Goal: Task Accomplishment & Management: Complete application form

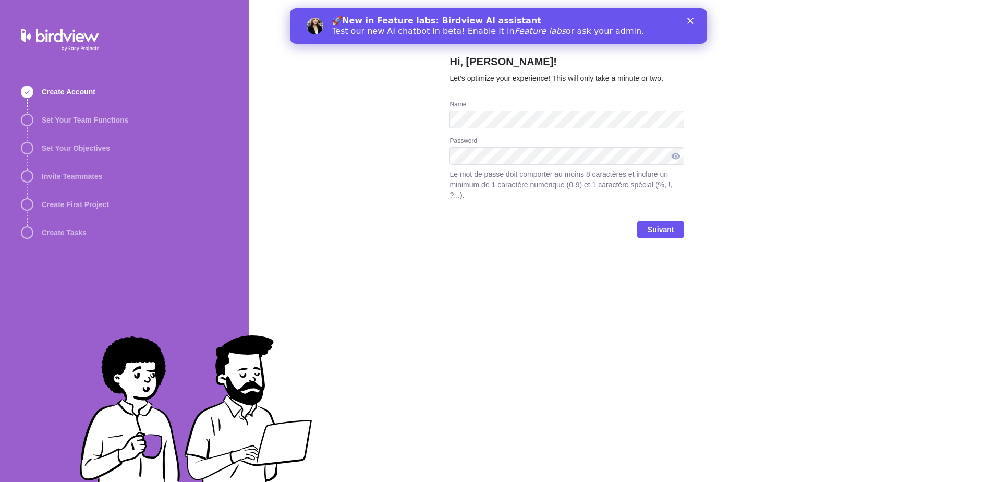
click at [677, 149] on div at bounding box center [675, 156] width 17 height 18
click at [677, 154] on div at bounding box center [675, 156] width 17 height 18
drag, startPoint x: 677, startPoint y: 154, endPoint x: 612, endPoint y: 172, distance: 67.9
click at [675, 154] on div at bounding box center [675, 156] width 17 height 18
click at [657, 223] on span "Suivant" at bounding box center [661, 229] width 27 height 13
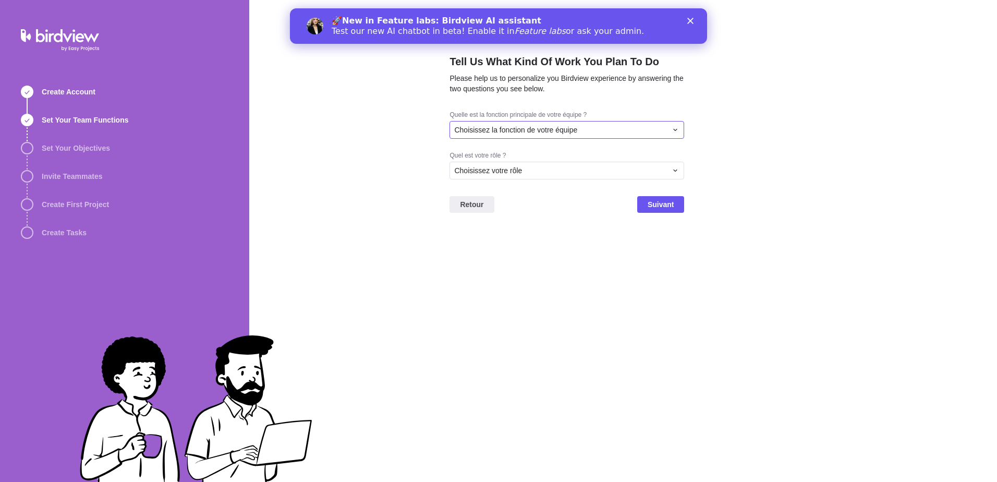
click at [681, 128] on div "Choisissez la fonction de votre équipe" at bounding box center [566, 130] width 235 height 18
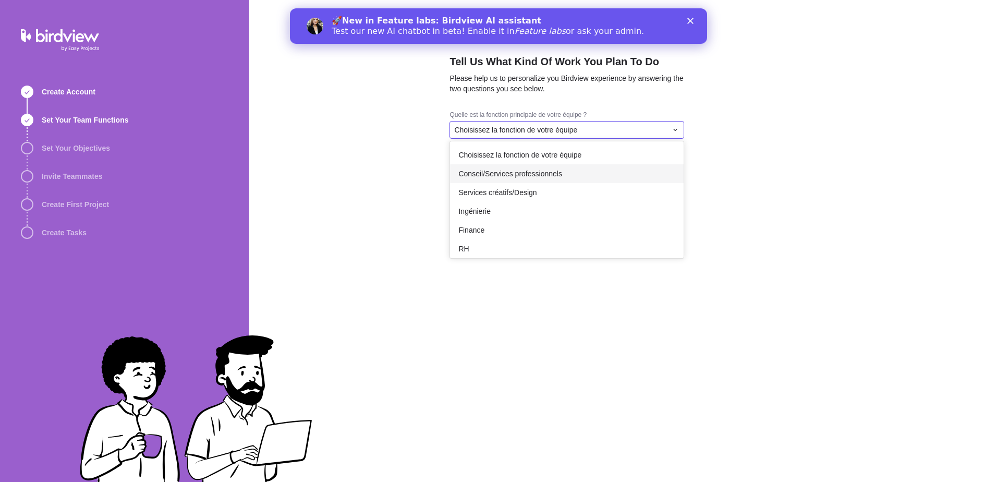
click at [590, 175] on div "Conseil/Services professionnels" at bounding box center [567, 173] width 234 height 19
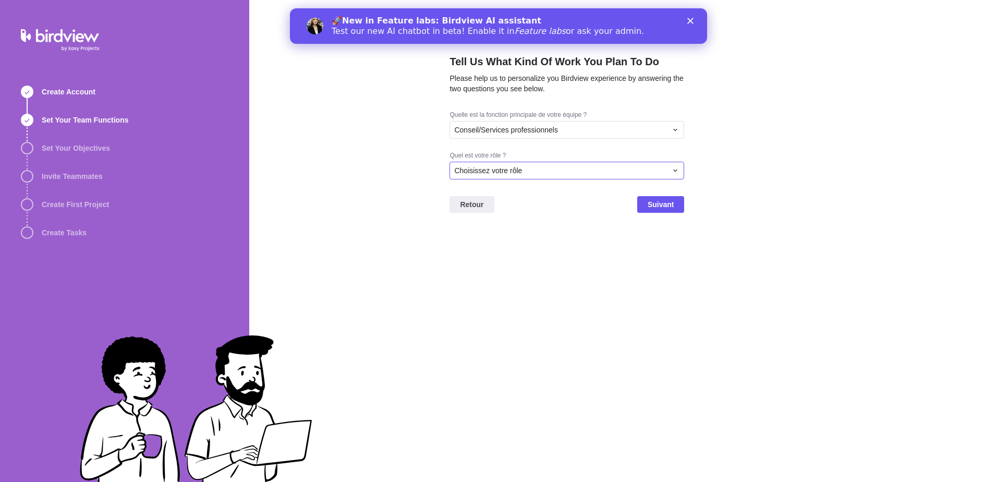
click at [673, 171] on icon at bounding box center [675, 170] width 8 height 8
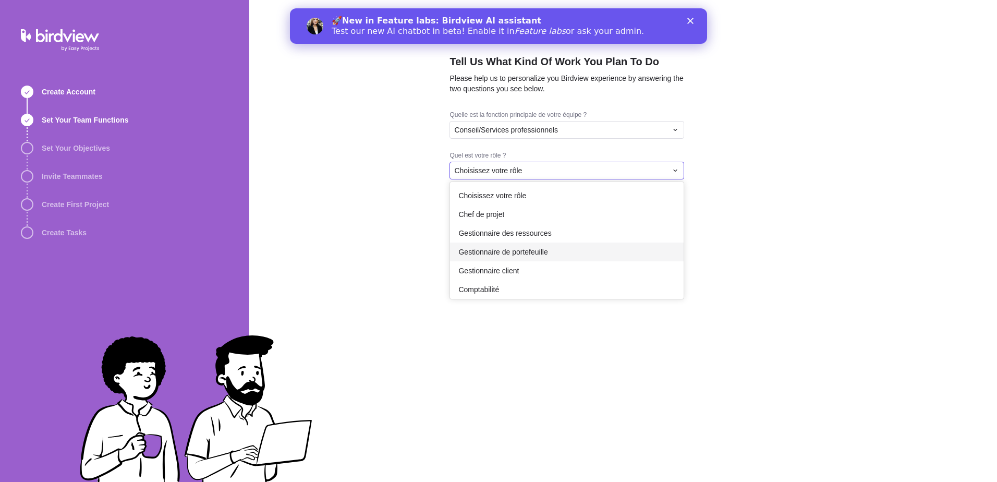
click at [578, 245] on div "Gestionnaire de portefeuille" at bounding box center [567, 251] width 234 height 19
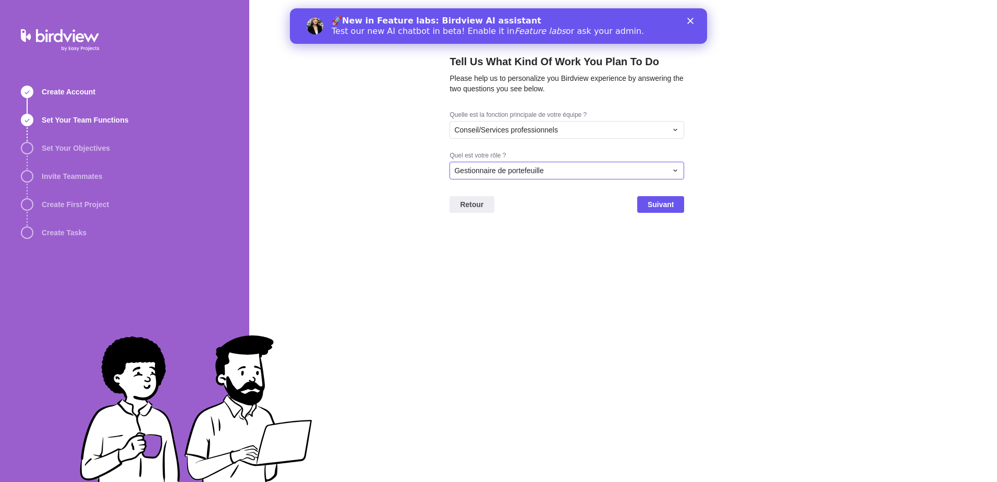
click at [671, 172] on icon at bounding box center [675, 170] width 8 height 8
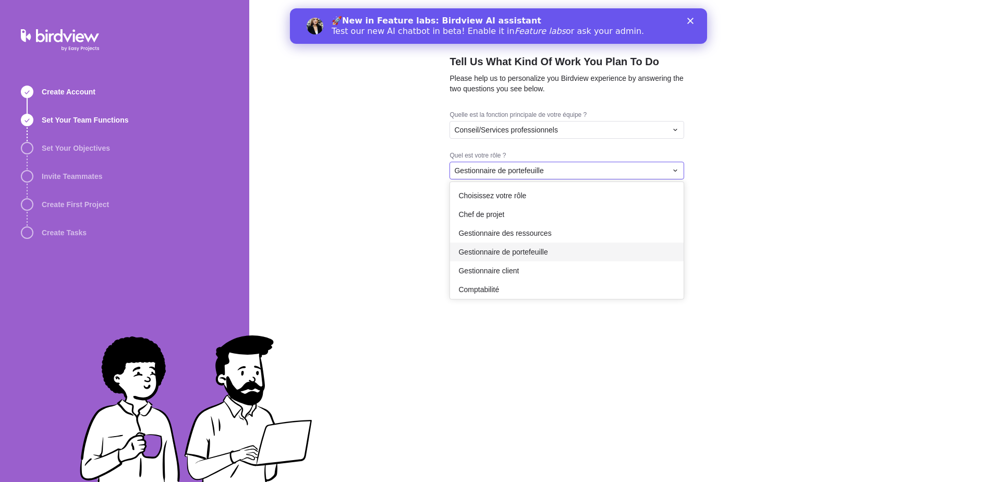
click at [538, 249] on span "Gestionnaire de portefeuille" at bounding box center [502, 252] width 89 height 10
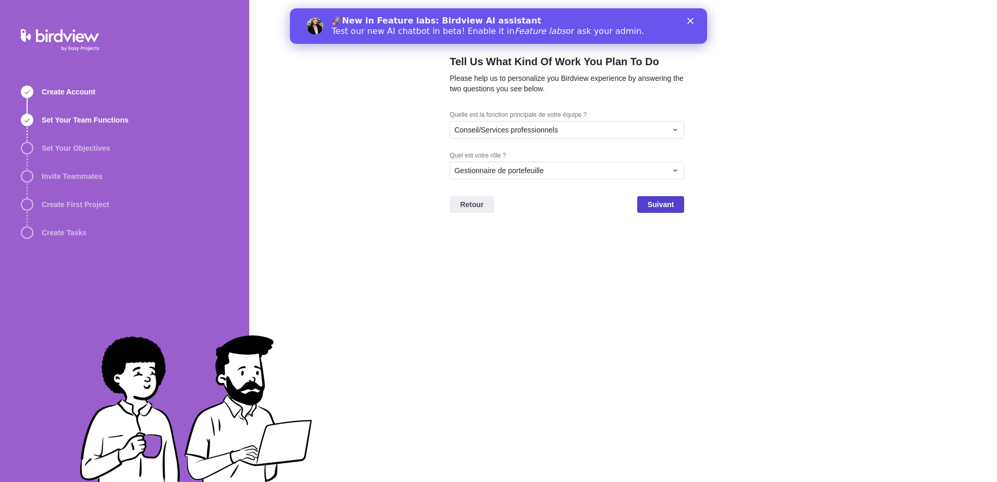
click at [669, 209] on span "Suivant" at bounding box center [661, 204] width 27 height 13
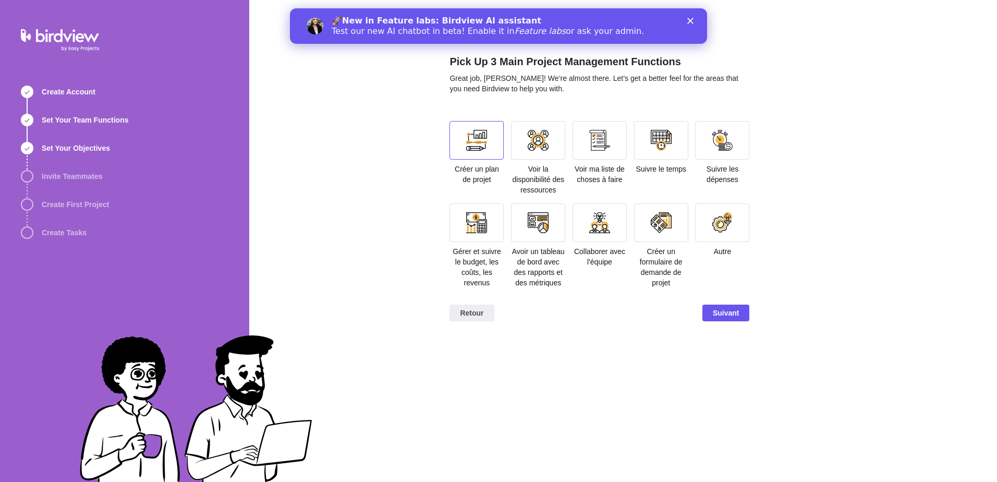
click at [469, 140] on div at bounding box center [476, 140] width 21 height 21
click at [543, 149] on div at bounding box center [538, 140] width 21 height 21
click at [652, 146] on div at bounding box center [661, 140] width 21 height 21
click at [713, 145] on div at bounding box center [722, 140] width 21 height 21
click at [476, 235] on div at bounding box center [476, 222] width 54 height 39
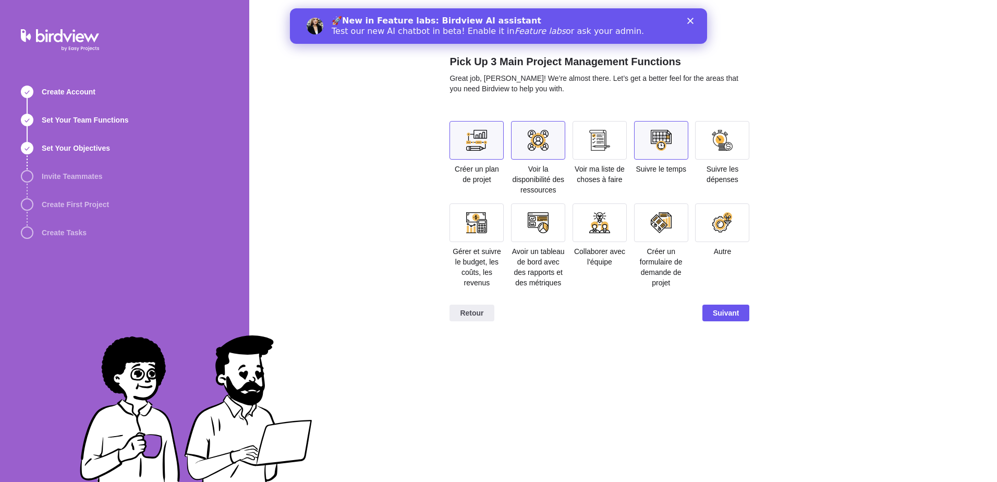
click at [484, 230] on div at bounding box center [476, 222] width 21 height 21
click at [478, 216] on div at bounding box center [476, 222] width 21 height 21
click at [461, 212] on div at bounding box center [476, 222] width 54 height 39
click at [591, 232] on div at bounding box center [599, 222] width 21 height 21
click at [472, 219] on div at bounding box center [476, 222] width 21 height 21
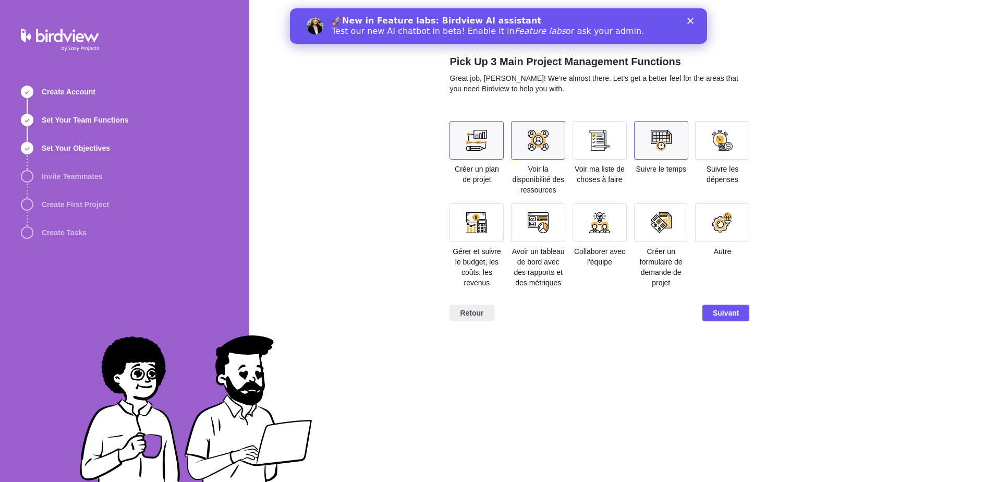
click at [528, 161] on div "Voir la disponibilité des ressources" at bounding box center [538, 158] width 54 height 74
click at [527, 150] on div at bounding box center [538, 140] width 54 height 39
click at [541, 145] on div at bounding box center [538, 140] width 21 height 21
click at [491, 228] on div at bounding box center [476, 222] width 54 height 39
click at [490, 227] on div at bounding box center [476, 222] width 54 height 39
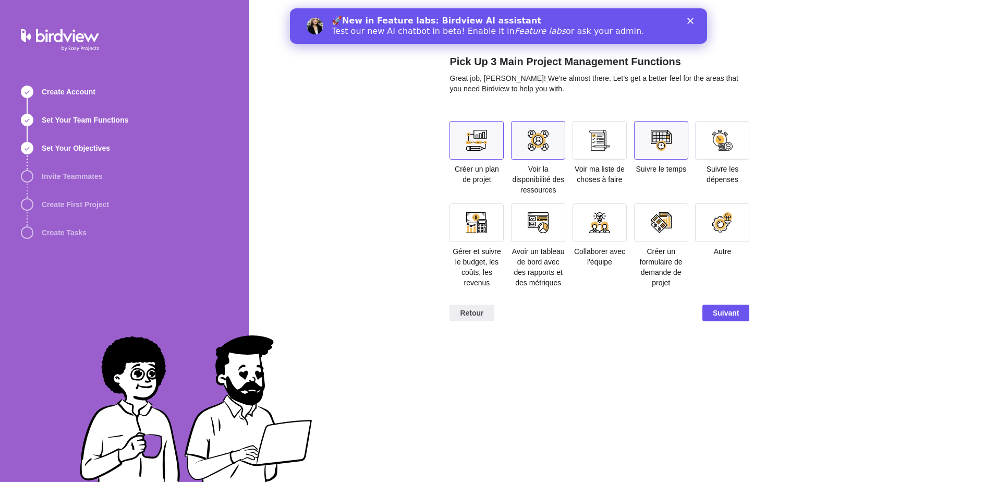
click at [486, 215] on div at bounding box center [476, 222] width 21 height 21
click at [688, 22] on icon "Fermer" at bounding box center [690, 21] width 6 height 6
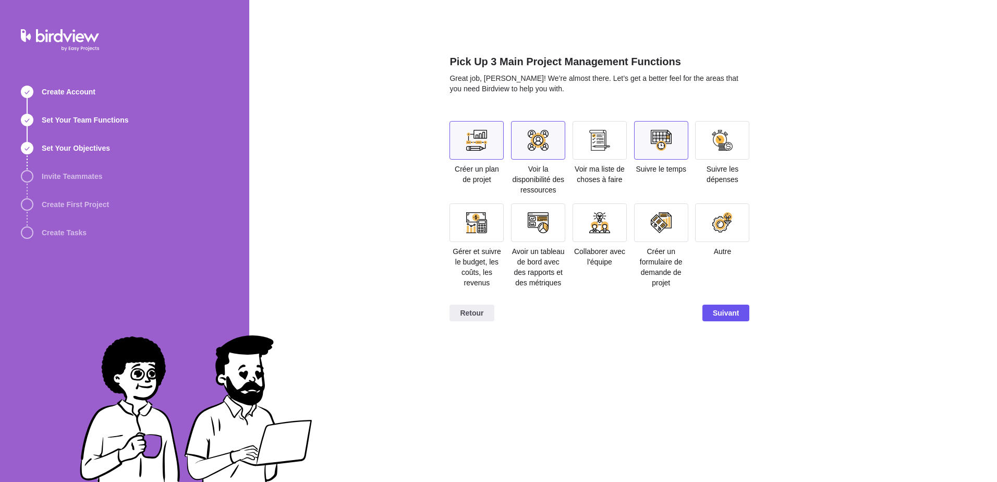
click at [732, 141] on div at bounding box center [722, 140] width 21 height 21
click at [717, 310] on span "Suivant" at bounding box center [726, 313] width 27 height 13
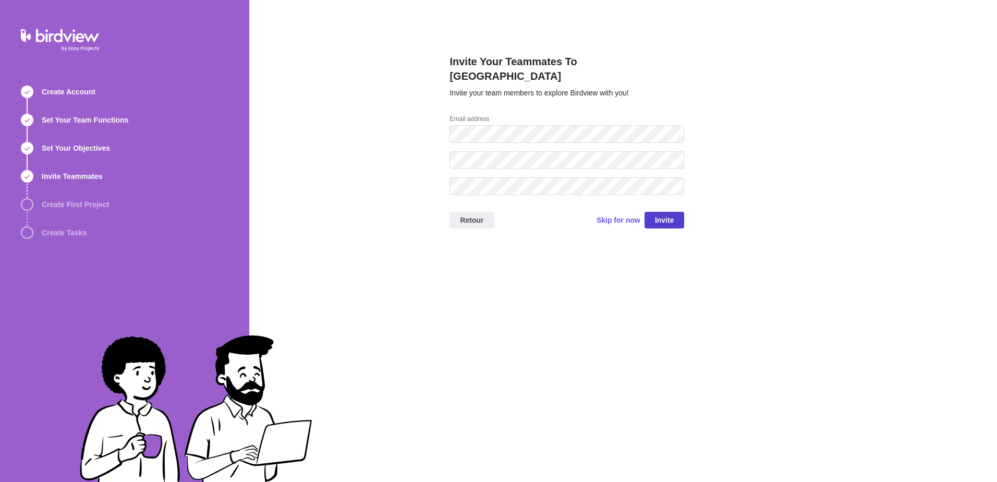
click at [668, 214] on span "Invite" at bounding box center [664, 220] width 19 height 13
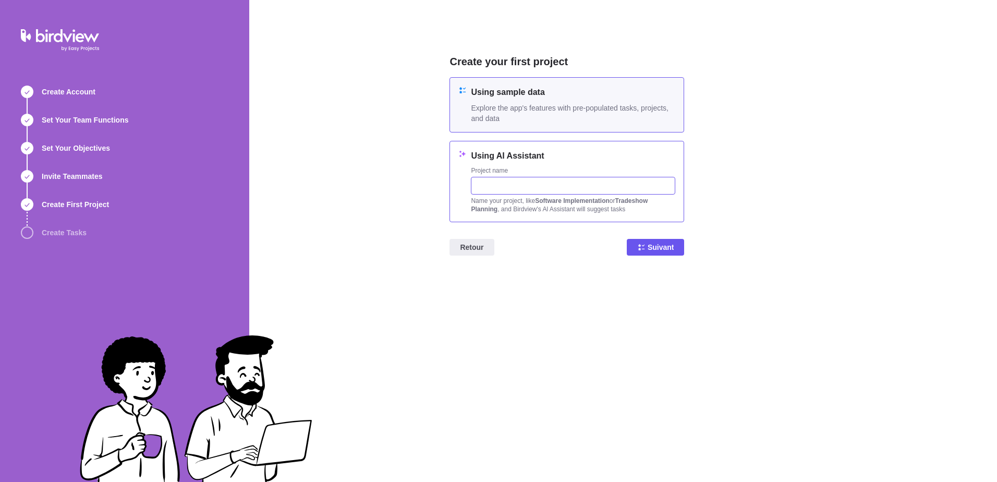
click at [563, 185] on input "text" at bounding box center [573, 186] width 204 height 18
type input "P"
click at [512, 192] on input "Formi=" at bounding box center [573, 186] width 204 height 18
click at [474, 188] on input "Formulaire Web" at bounding box center [573, 186] width 204 height 18
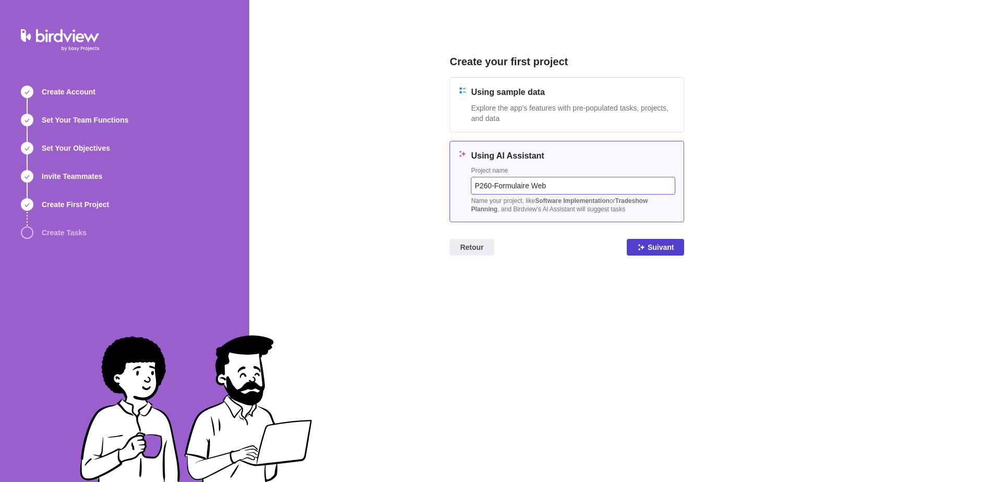
type input "P260-Formulaire Web"
click at [662, 249] on span "Suivant" at bounding box center [661, 247] width 27 height 13
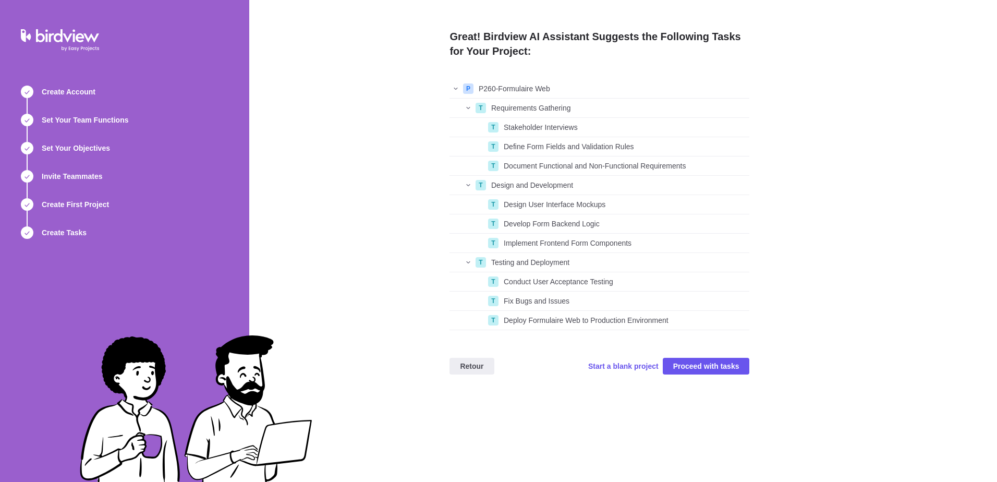
scroll to position [243, 292]
click at [714, 370] on span "Proceed with tasks" at bounding box center [706, 366] width 66 height 13
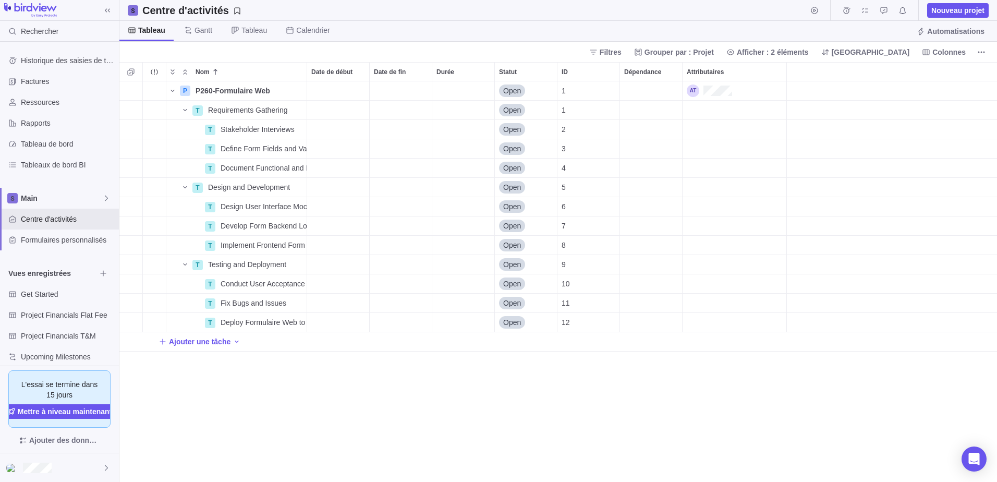
scroll to position [393, 870]
click at [44, 145] on span "Tableau de bord" at bounding box center [68, 144] width 94 height 10
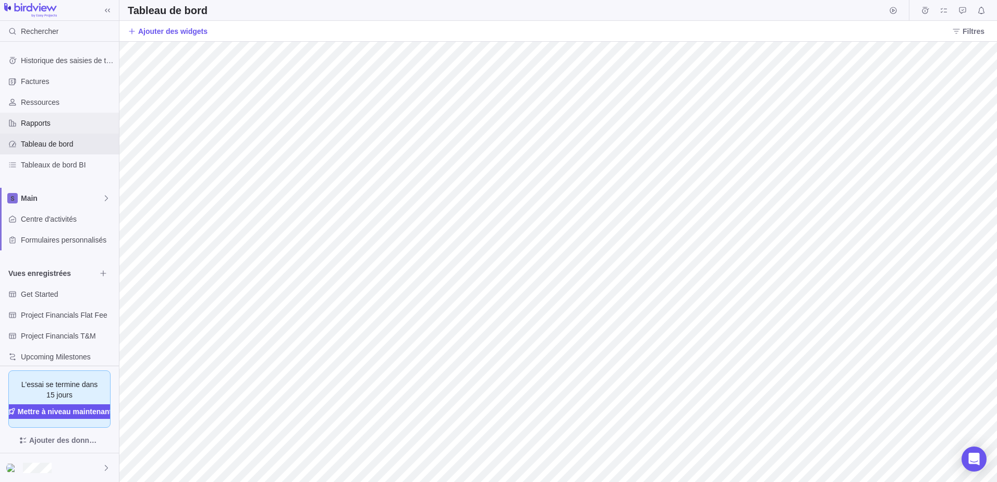
click at [39, 121] on span "Rapports" at bounding box center [68, 123] width 94 height 10
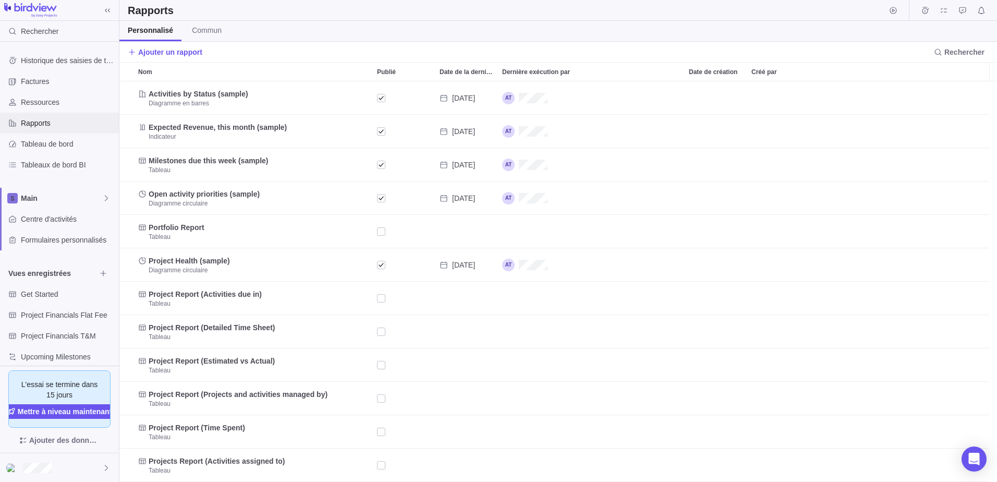
scroll to position [393, 870]
click at [40, 104] on span "Ressources" at bounding box center [68, 102] width 94 height 10
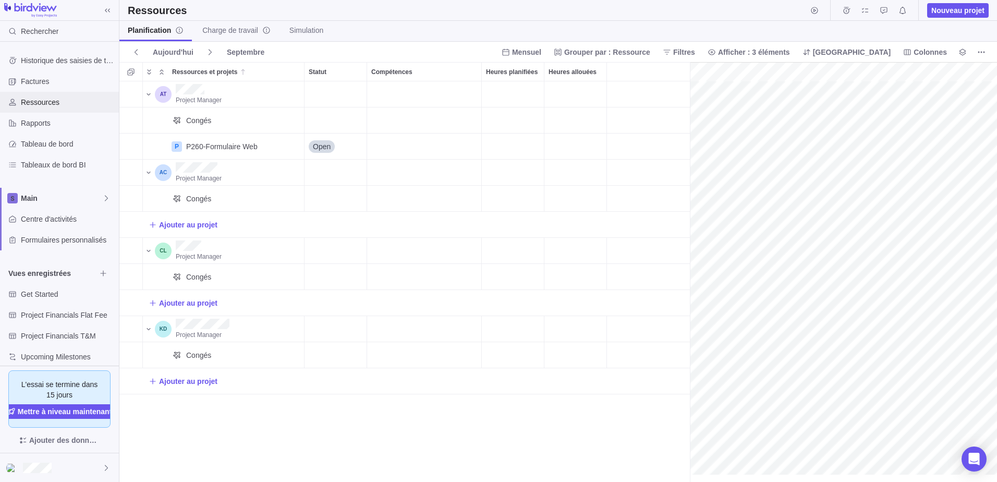
scroll to position [0, 45]
click at [31, 84] on span "Factures" at bounding box center [68, 81] width 94 height 10
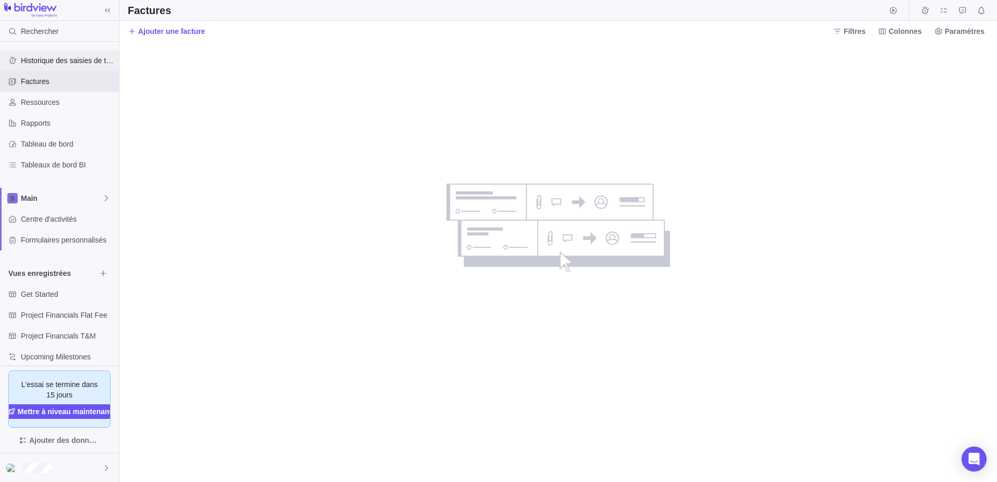
click at [40, 62] on span "Historique des saisies de temps" at bounding box center [68, 60] width 94 height 10
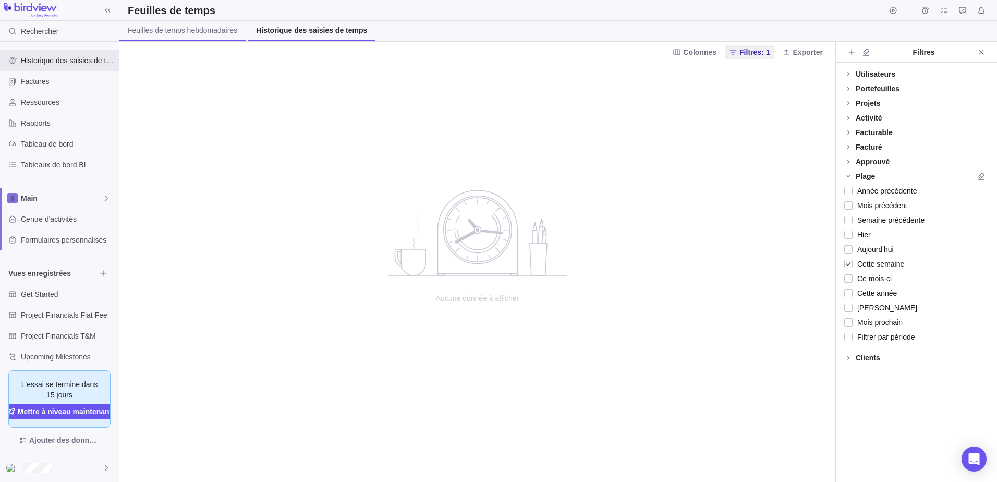
click at [165, 30] on span "Feuilles de temps hebdomadaires" at bounding box center [182, 30] width 109 height 10
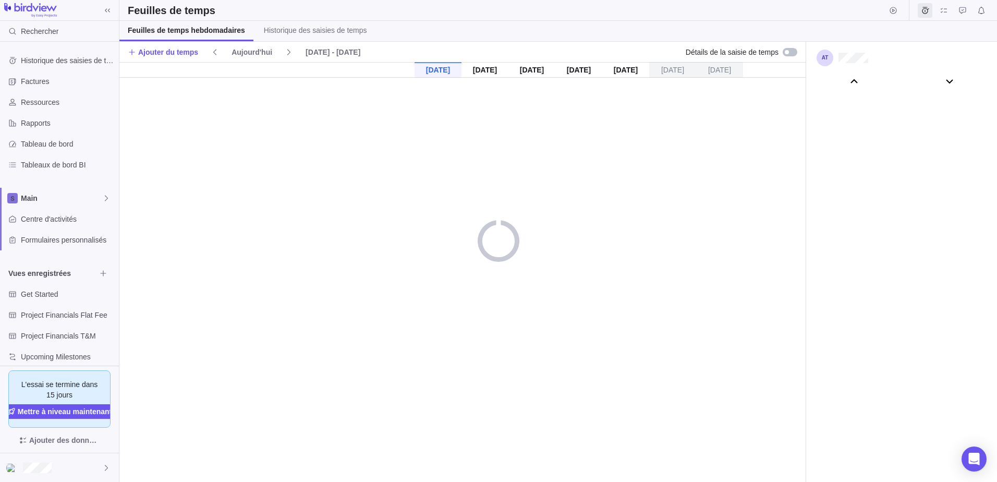
scroll to position [58112, 0]
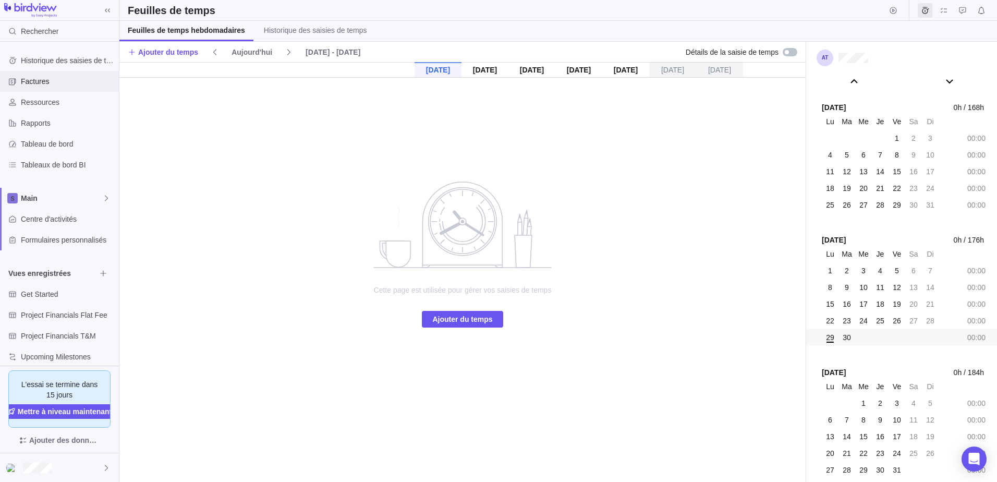
click at [34, 86] on span "Factures" at bounding box center [68, 81] width 94 height 10
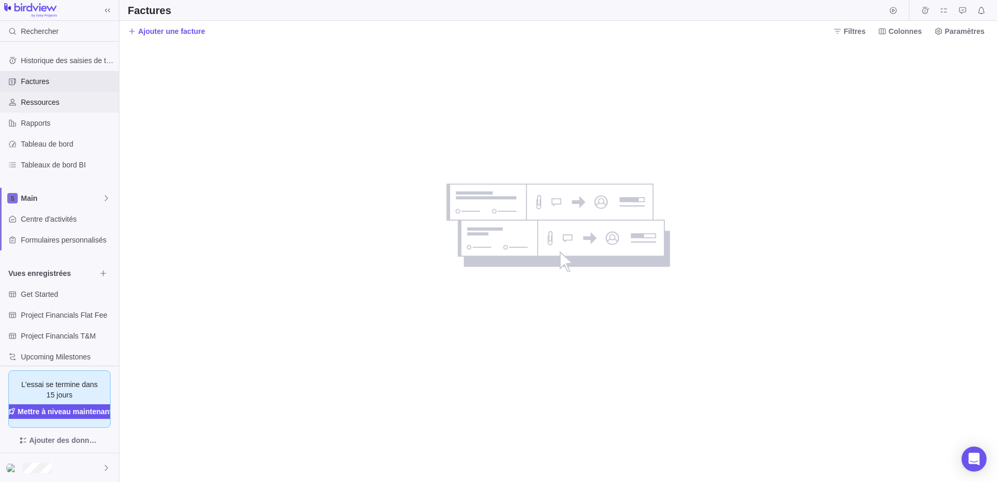
click at [31, 104] on span "Ressources" at bounding box center [68, 102] width 94 height 10
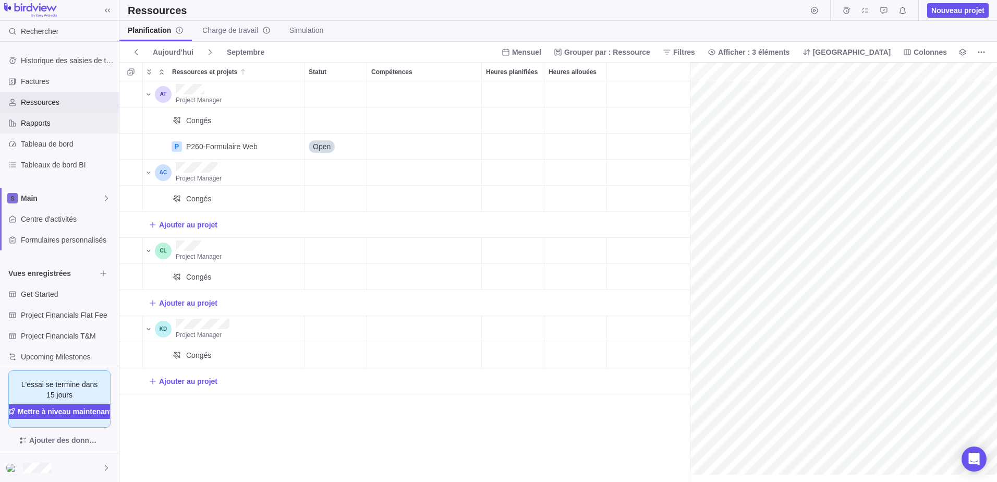
click at [34, 121] on span "Rapports" at bounding box center [68, 123] width 94 height 10
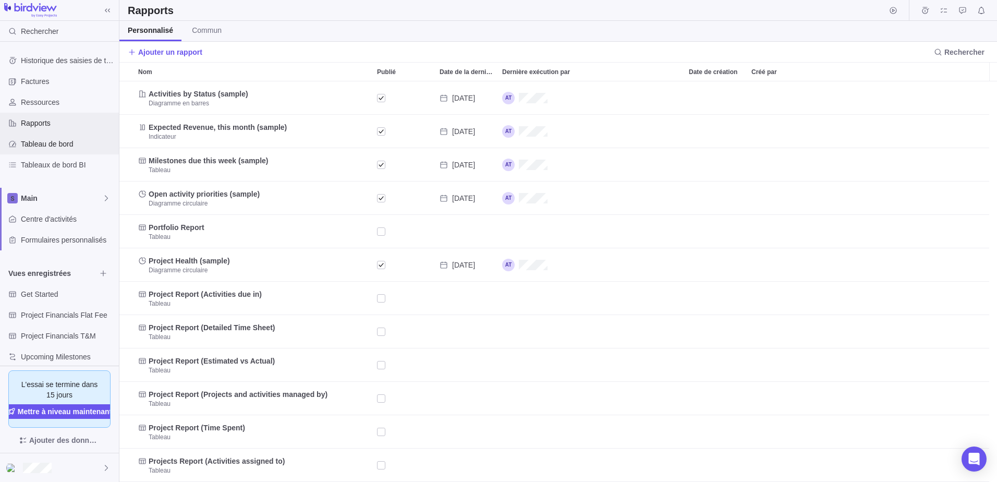
scroll to position [393, 870]
click at [36, 144] on span "Tableau de bord" at bounding box center [68, 144] width 94 height 10
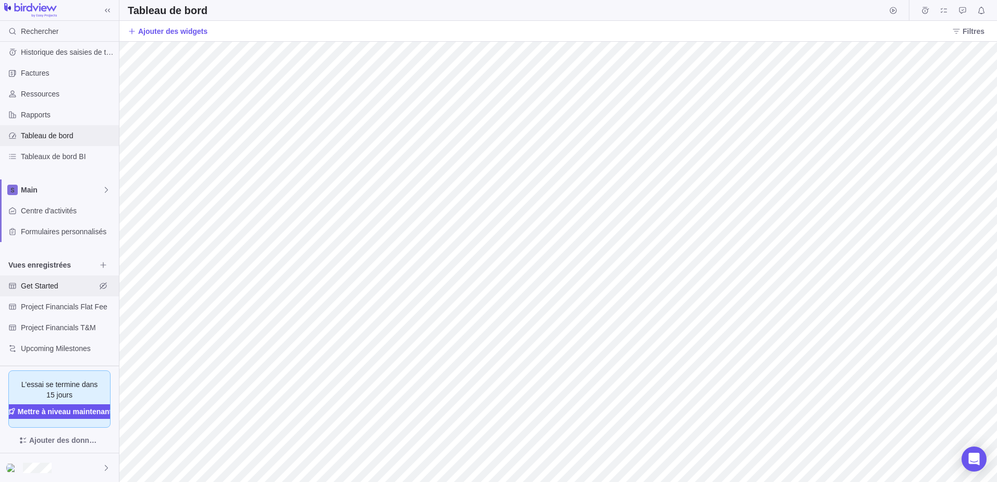
scroll to position [10, 0]
click at [64, 306] on span "Project Financials Flat Fee" at bounding box center [58, 305] width 75 height 10
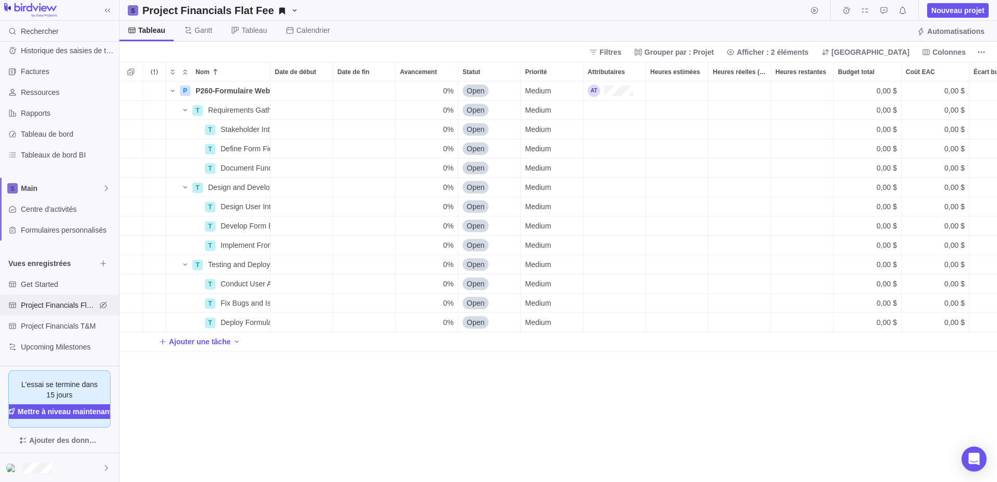
scroll to position [8, 8]
click at [50, 333] on div "Project Financials T&M" at bounding box center [59, 325] width 119 height 21
click at [108, 10] on icon at bounding box center [107, 10] width 5 height 4
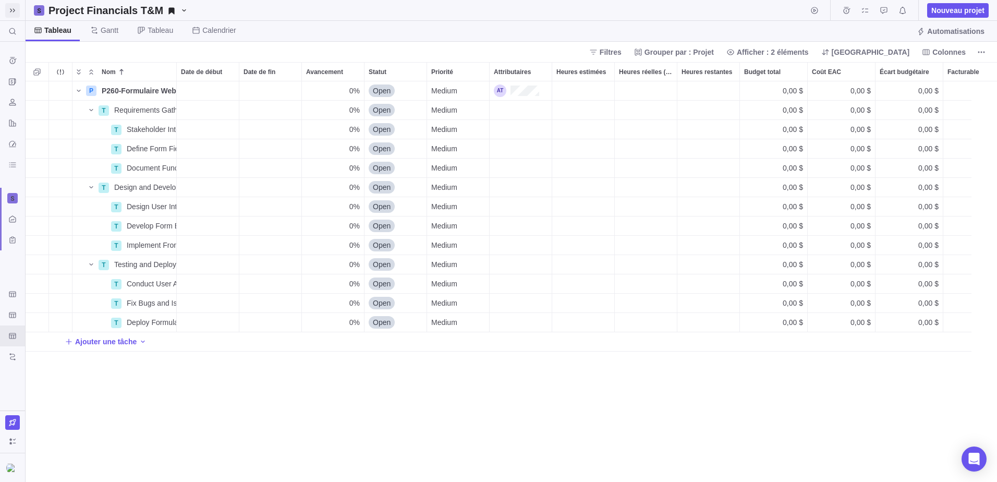
scroll to position [393, 964]
click at [11, 11] on icon at bounding box center [12, 10] width 8 height 8
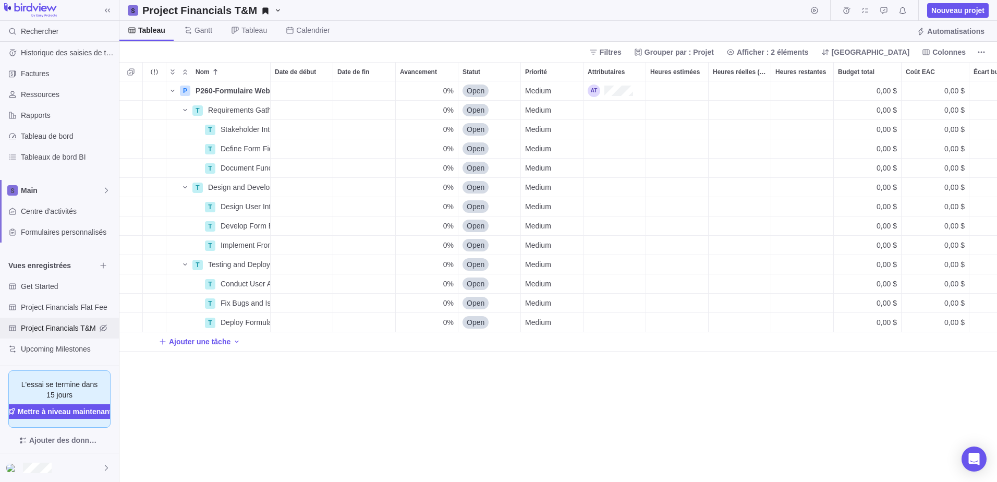
scroll to position [10, 0]
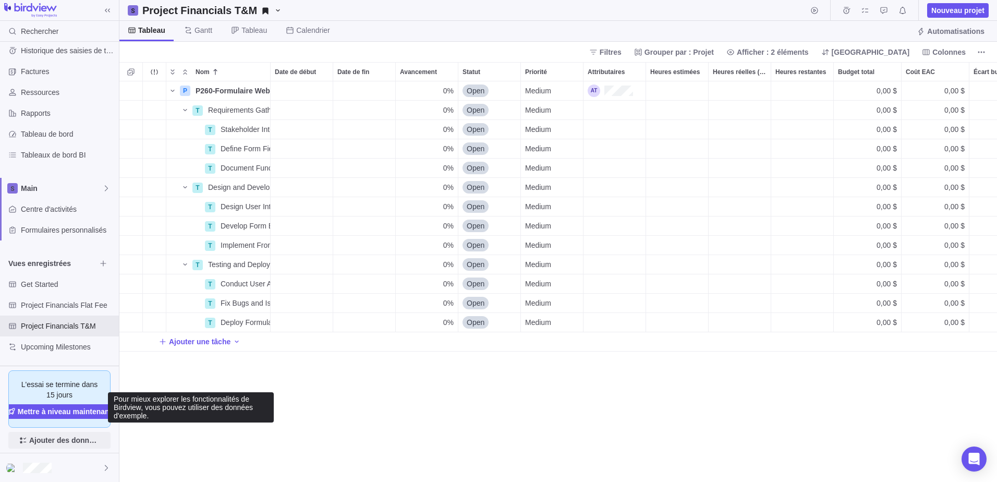
click at [52, 442] on span "Ajouter des données d'exemple" at bounding box center [64, 440] width 71 height 13
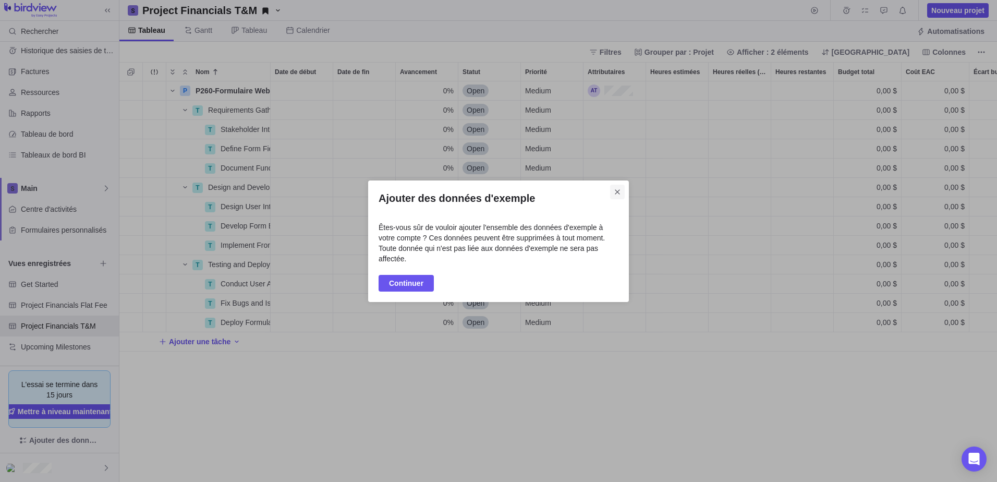
click at [612, 193] on span "Fermer" at bounding box center [617, 192] width 15 height 15
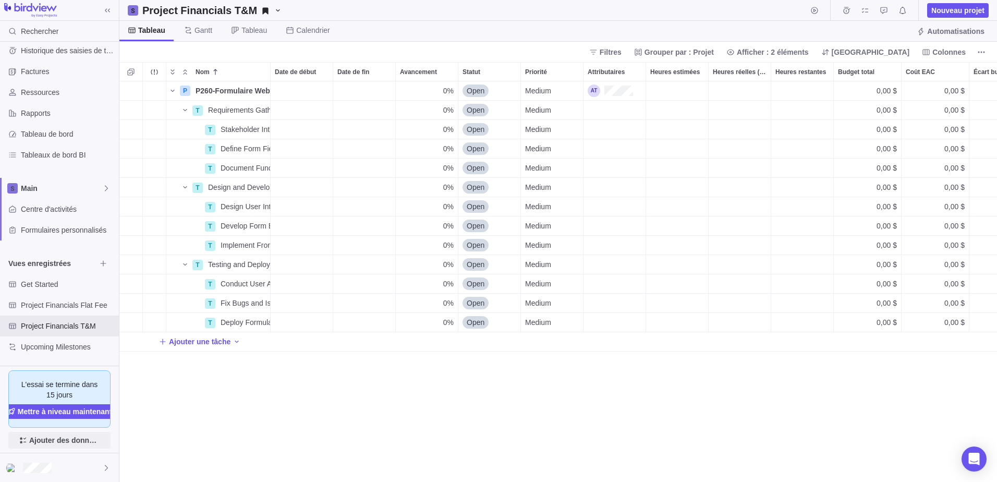
click at [56, 440] on span "Ajouter des données d'exemple" at bounding box center [64, 440] width 71 height 13
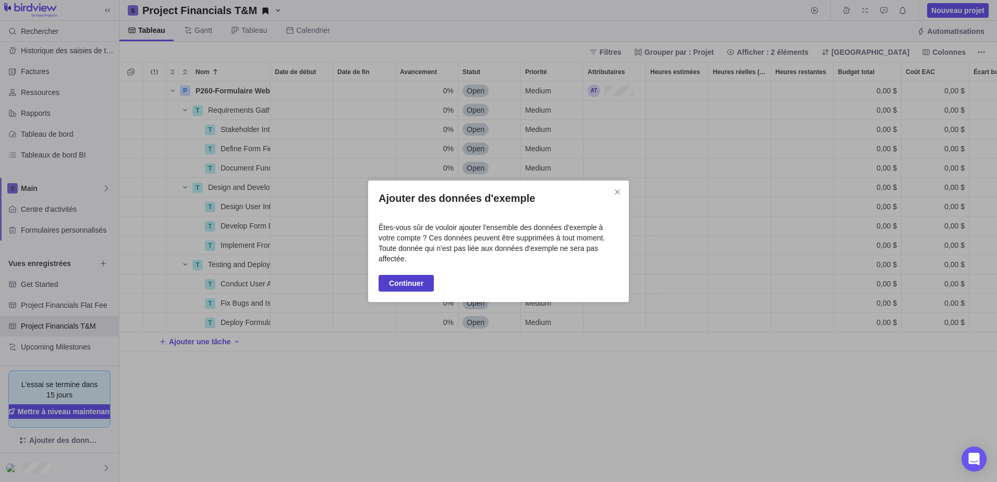
click at [392, 285] on span "Continuer" at bounding box center [406, 283] width 34 height 13
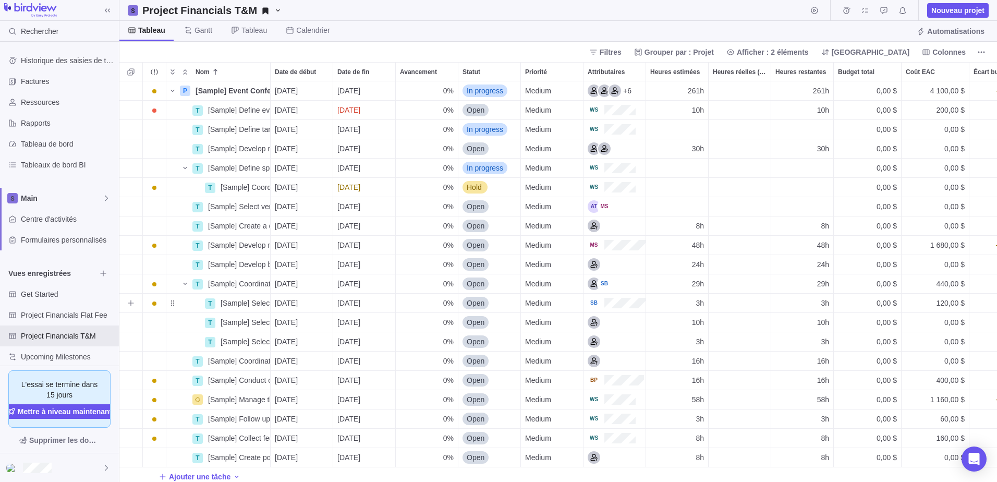
scroll to position [393, 870]
click at [615, 72] on span "Attributaires" at bounding box center [606, 72] width 37 height 10
click at [632, 74] on icon "Plus d’actions" at bounding box center [634, 71] width 8 height 8
click at [655, 140] on span "À propos de Attributaires" at bounding box center [688, 136] width 80 height 10
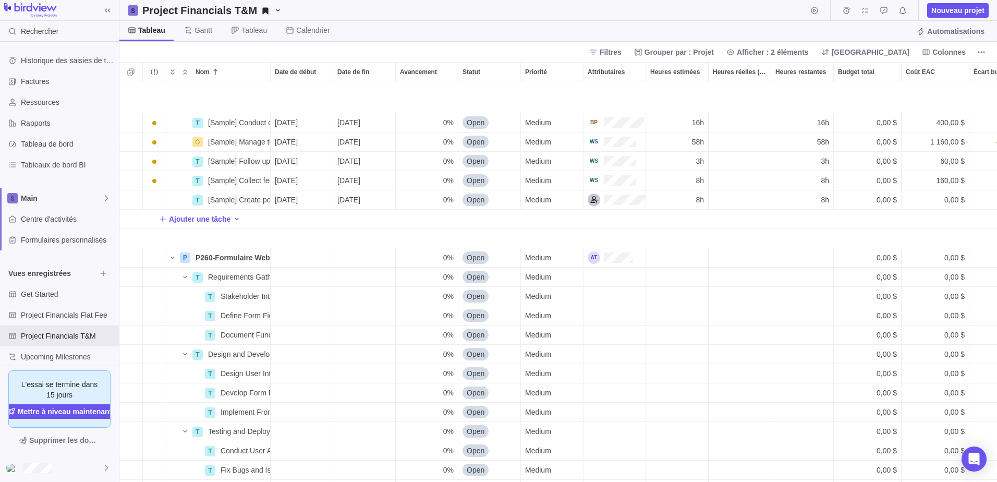
scroll to position [302, 0]
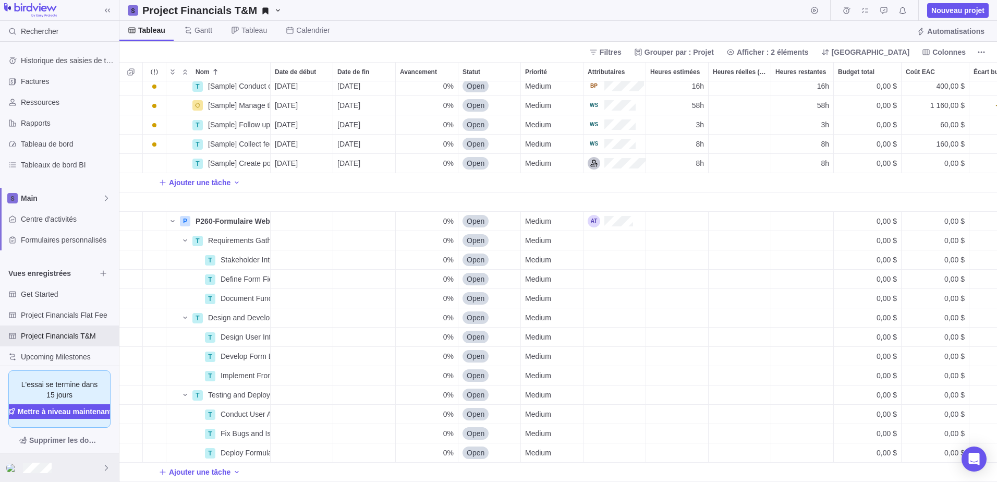
click at [74, 465] on div at bounding box center [59, 467] width 119 height 29
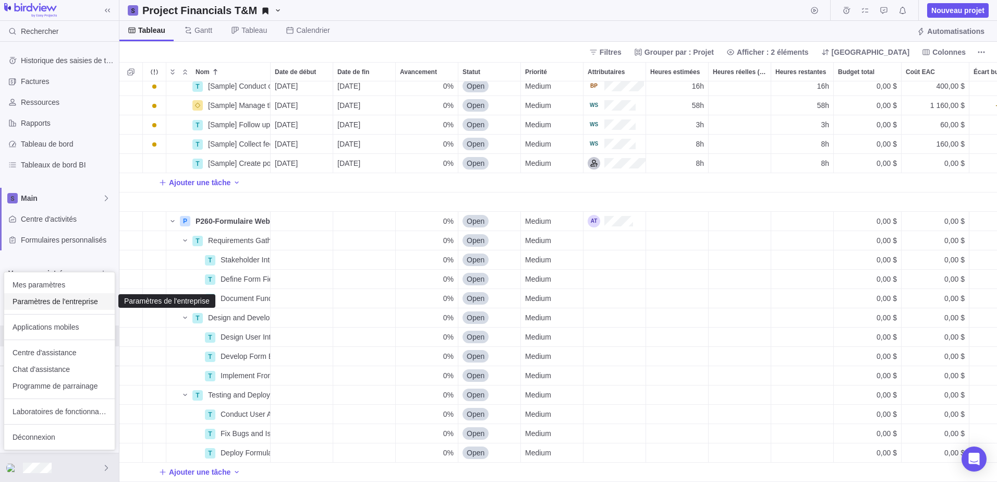
click at [60, 300] on span "Paramètres de l'entreprise" at bounding box center [60, 301] width 94 height 10
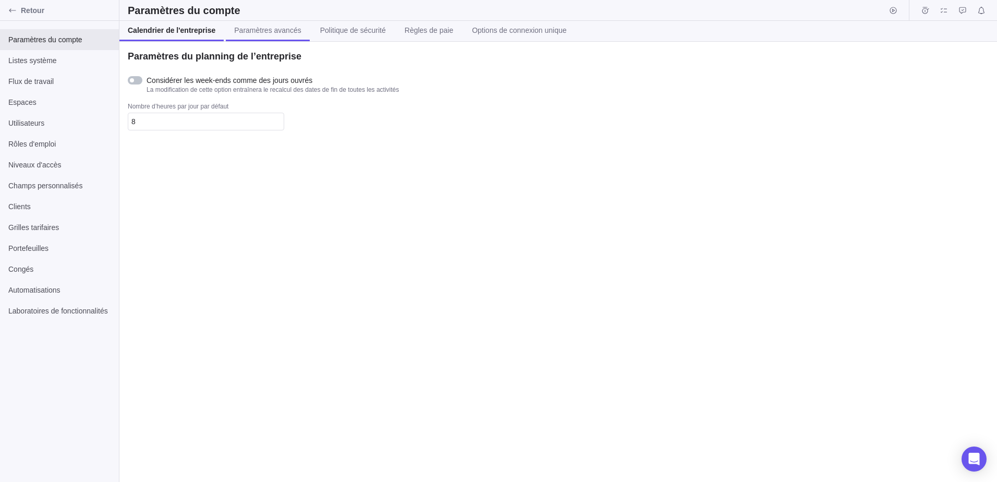
click at [247, 34] on span "Paramètres avancés" at bounding box center [267, 30] width 67 height 10
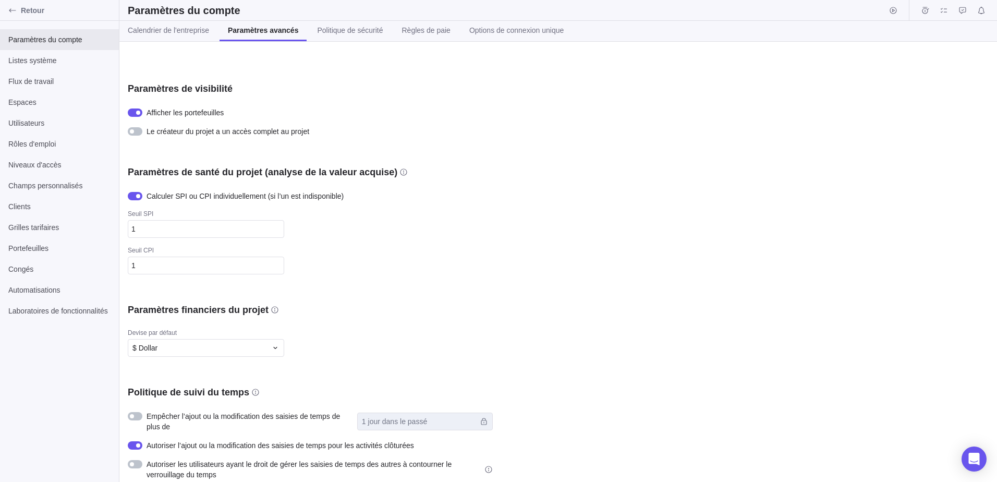
scroll to position [104, 0]
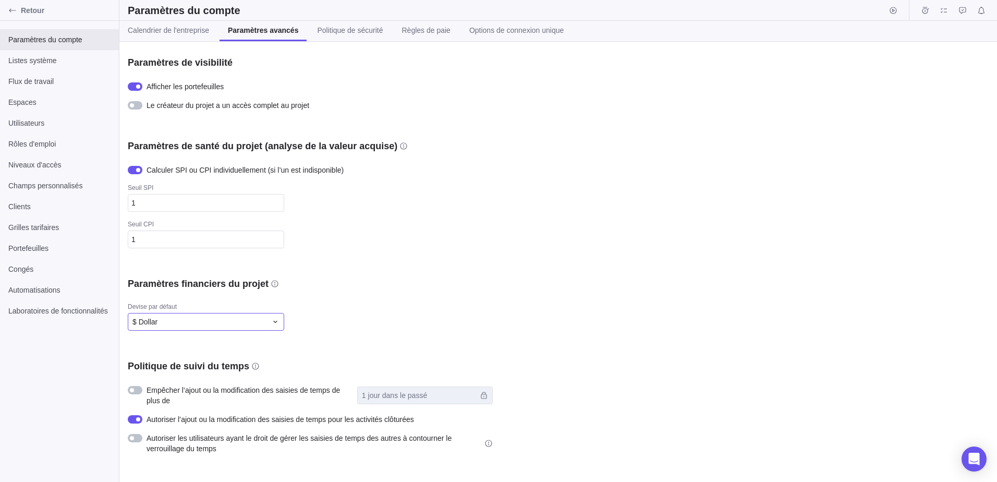
click at [278, 322] on icon at bounding box center [275, 322] width 8 height 8
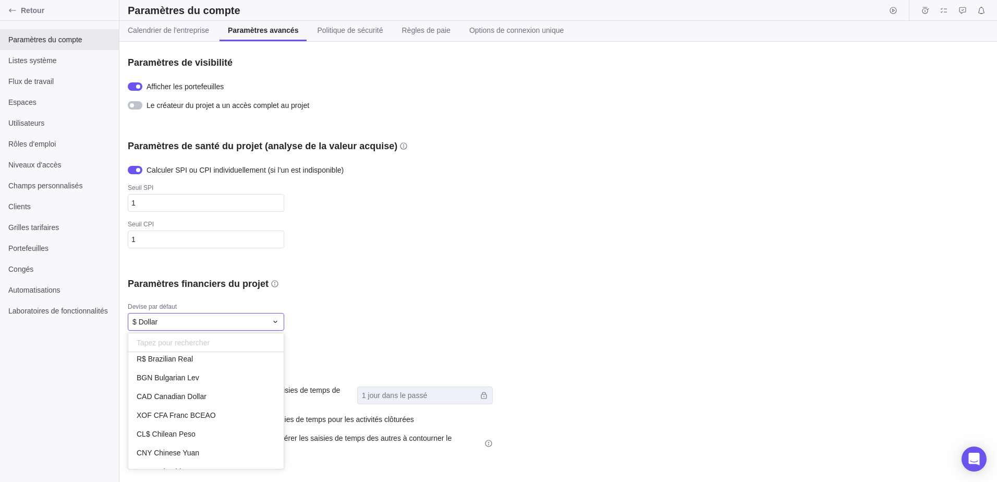
scroll to position [450, 0]
click at [228, 399] on div "CAD Canadian Dollar" at bounding box center [205, 403] width 155 height 19
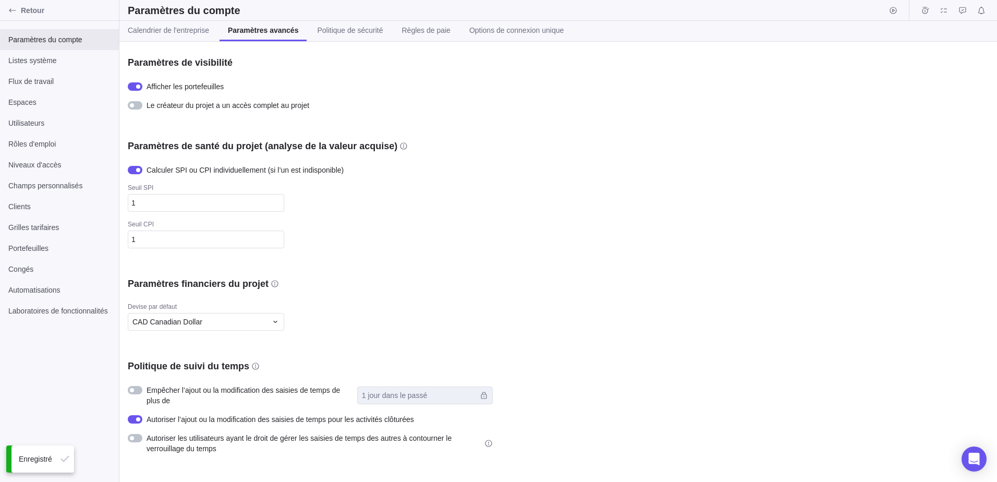
click at [411, 279] on div "Paramètres financiers du projet" at bounding box center [310, 283] width 365 height 13
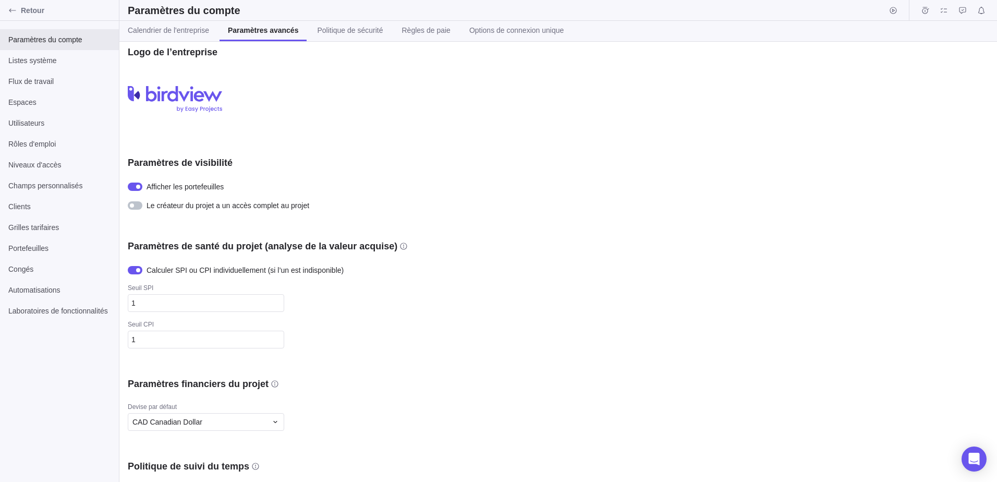
scroll to position [0, 0]
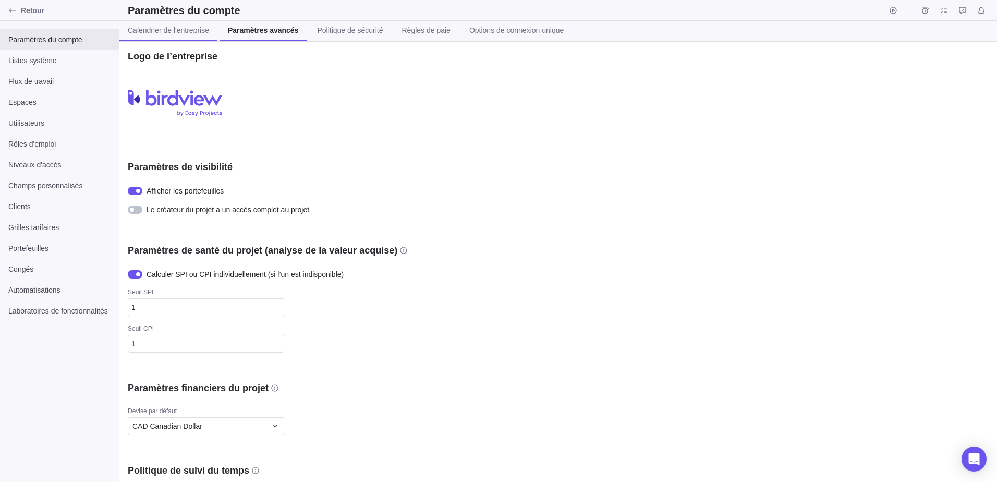
click at [156, 29] on span "Calendrier de l'entreprise" at bounding box center [168, 30] width 81 height 10
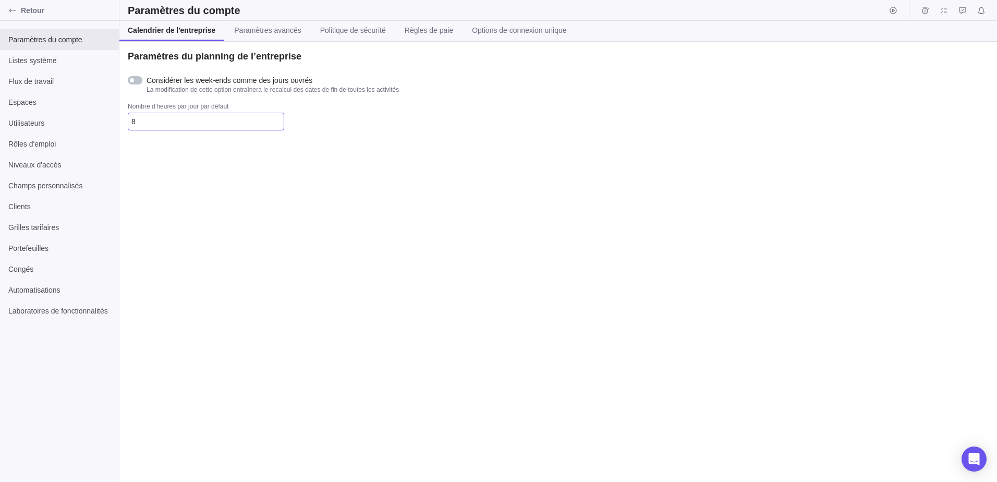
click at [161, 117] on input "8" at bounding box center [206, 122] width 156 height 18
type input "7"
click at [250, 29] on span "Paramètres avancés" at bounding box center [267, 30] width 67 height 10
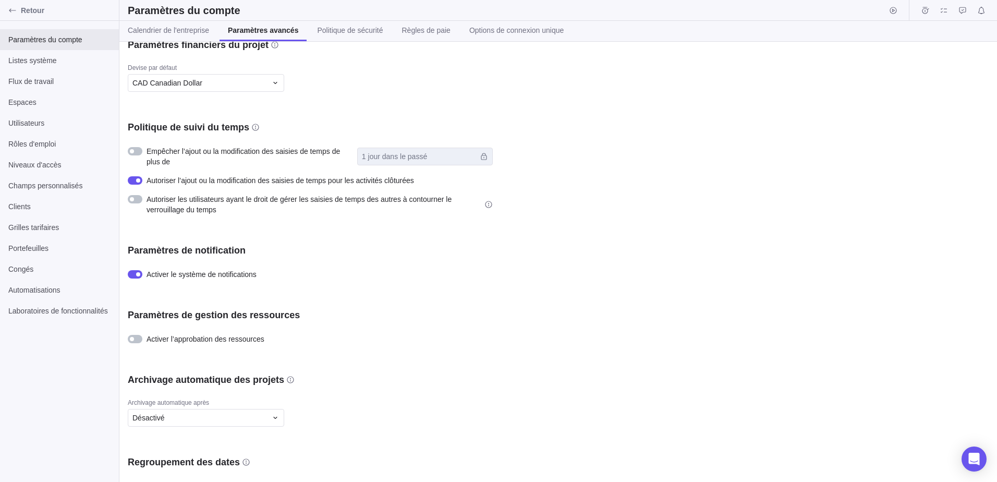
scroll to position [371, 0]
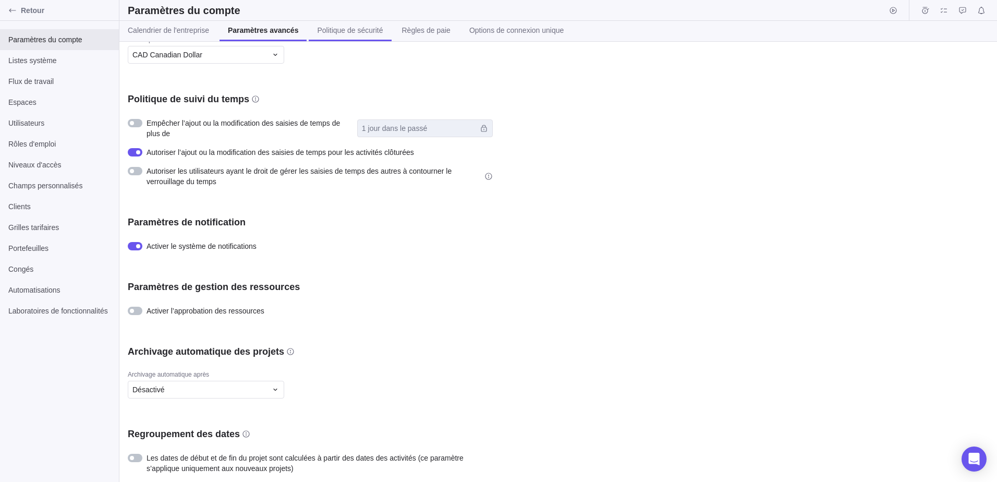
click at [340, 25] on link "Politique de sécurité" at bounding box center [350, 31] width 82 height 20
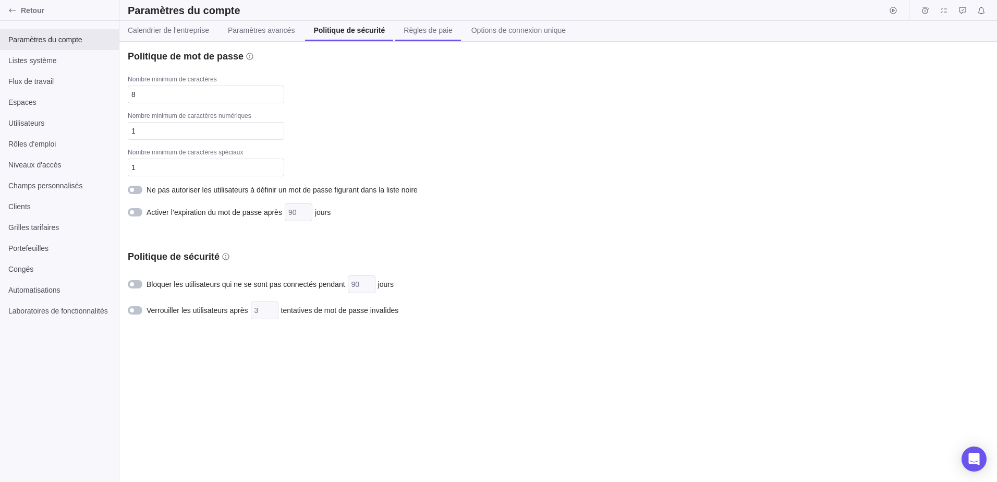
click at [429, 33] on span "Règles de paie" at bounding box center [428, 30] width 48 height 10
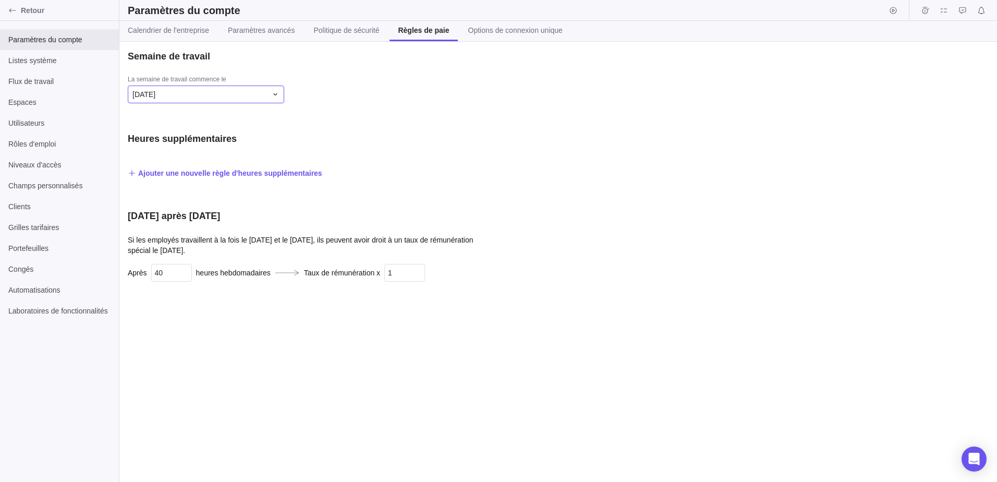
click at [274, 93] on icon at bounding box center [275, 94] width 8 height 8
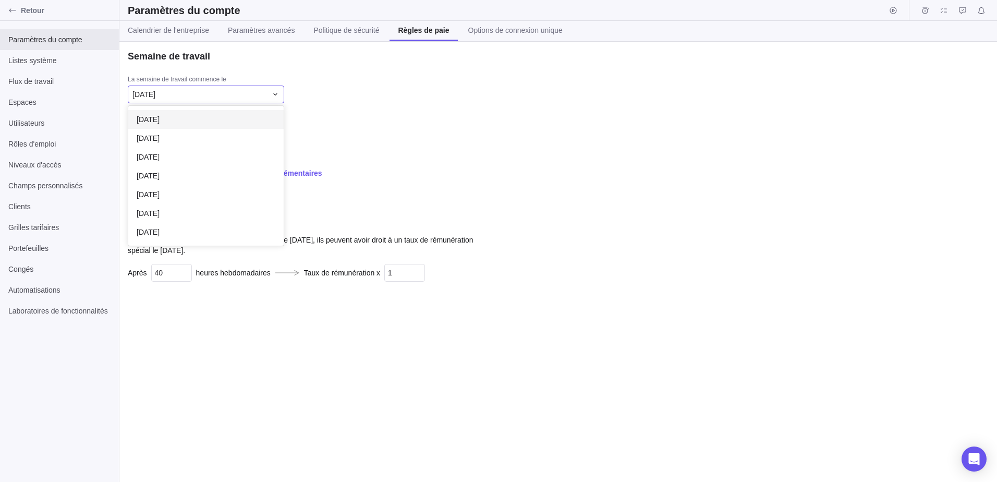
click at [197, 116] on div "[DATE]" at bounding box center [205, 119] width 155 height 19
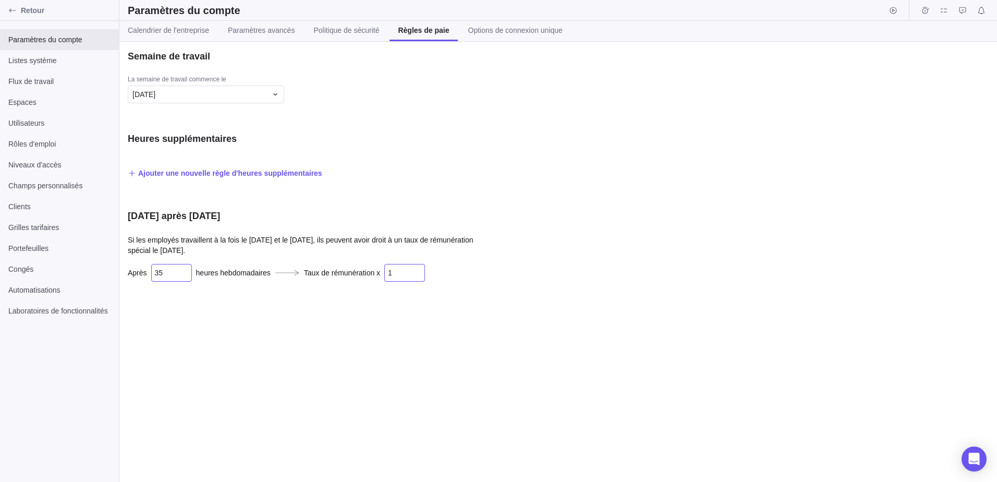
type input "35"
click at [397, 274] on input "1" at bounding box center [404, 273] width 41 height 18
click at [398, 273] on input "1" at bounding box center [404, 273] width 41 height 18
click at [403, 272] on input "1" at bounding box center [404, 273] width 41 height 18
type input "1,5"
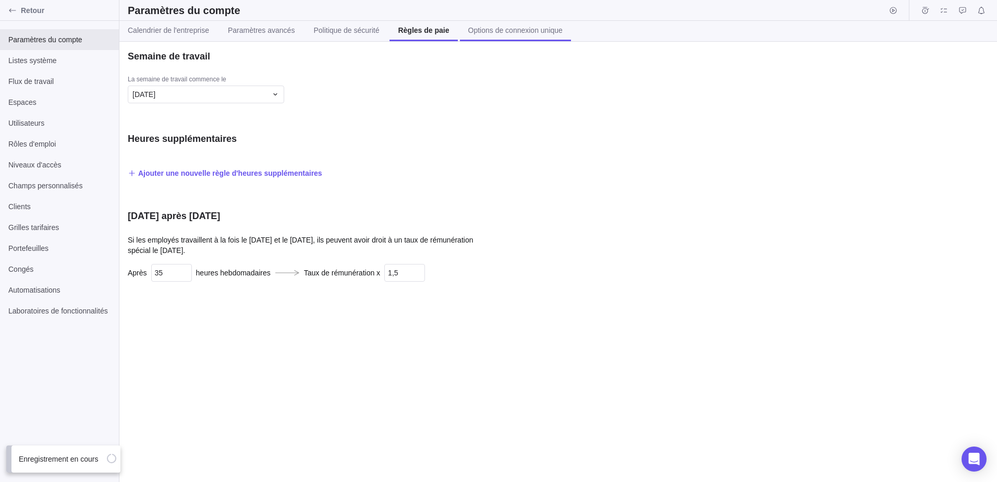
click at [478, 27] on span "Options de connexion unique" at bounding box center [515, 30] width 94 height 10
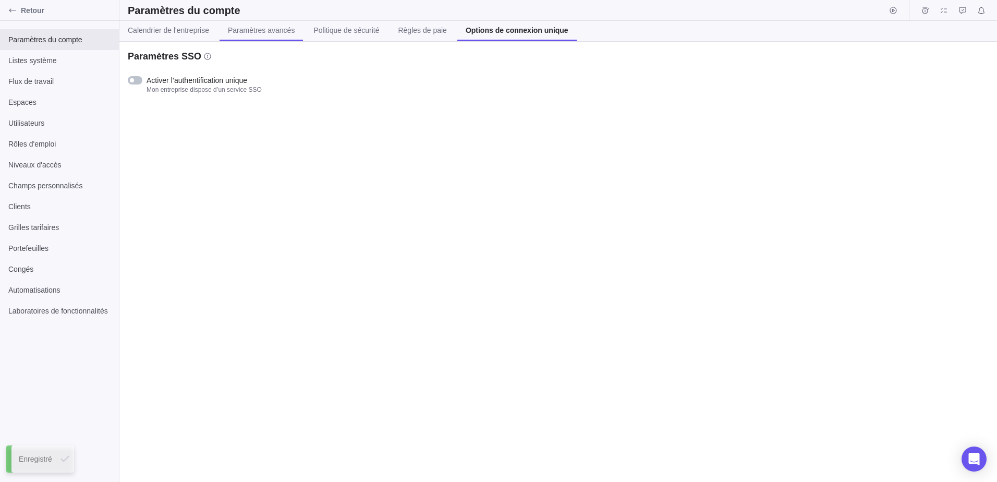
click at [254, 29] on span "Paramètres avancés" at bounding box center [261, 30] width 67 height 10
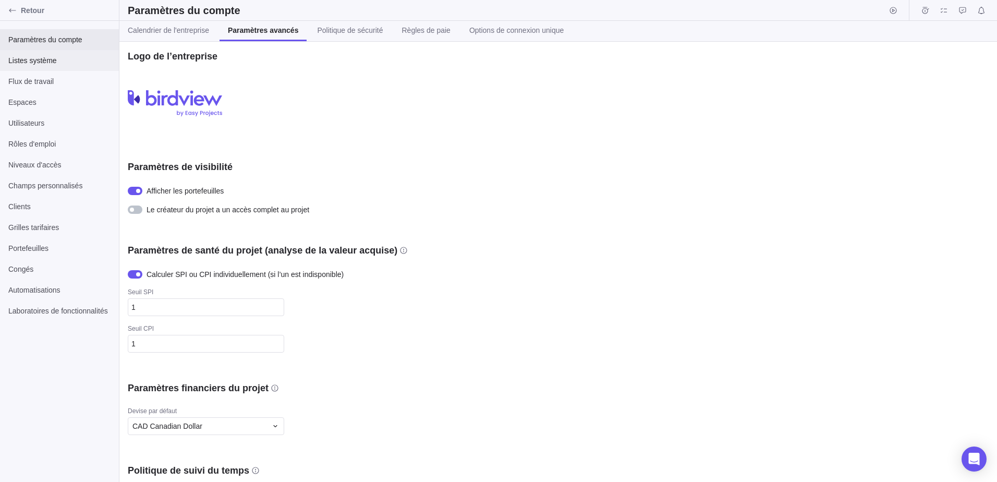
click at [44, 62] on span "Listes système" at bounding box center [59, 60] width 102 height 10
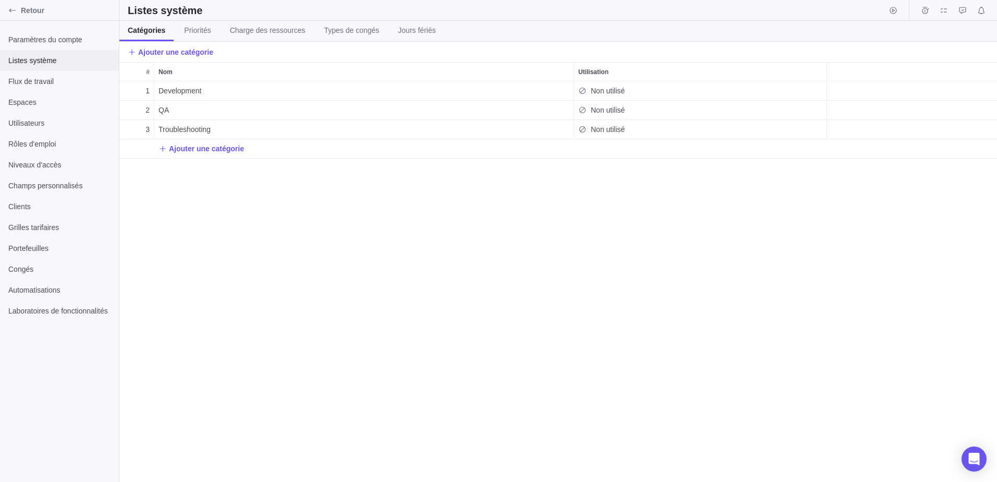
scroll to position [393, 870]
click at [33, 81] on span "Flux de travail" at bounding box center [59, 81] width 102 height 10
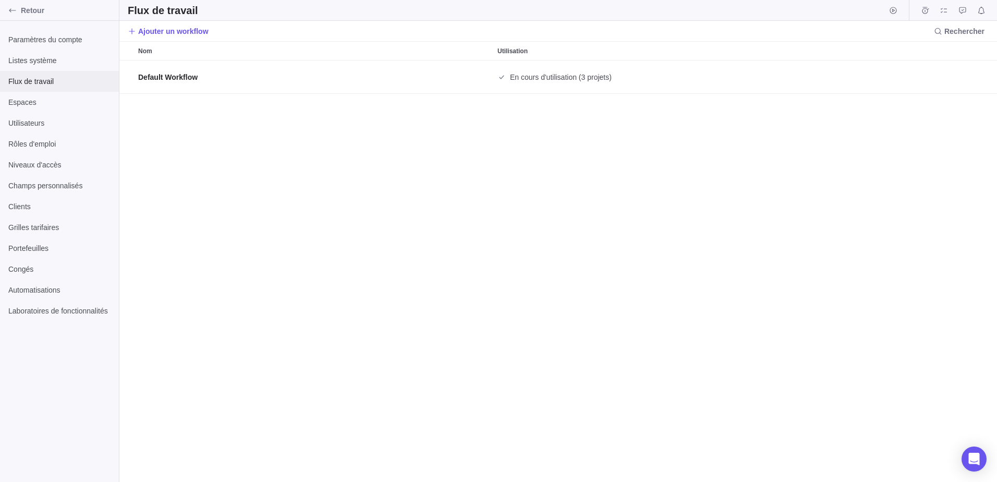
scroll to position [413, 870]
click at [32, 100] on span "Espaces" at bounding box center [59, 102] width 102 height 10
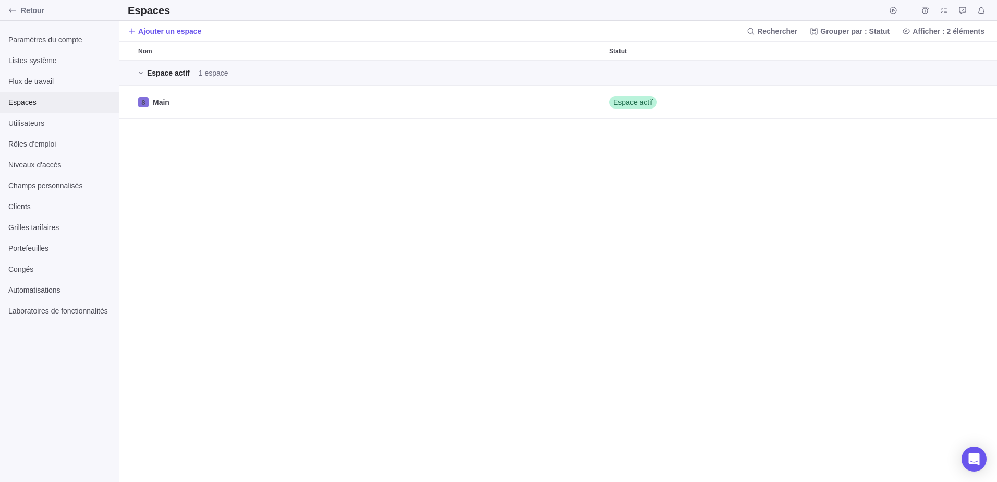
scroll to position [413, 870]
click at [39, 126] on span "Utilisateurs" at bounding box center [59, 123] width 102 height 10
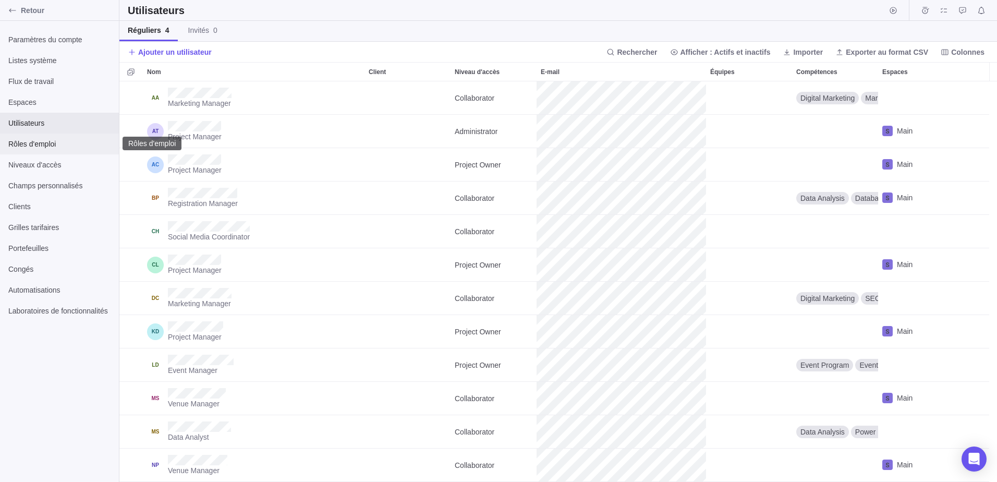
click at [39, 143] on span "Rôles d'emploi" at bounding box center [59, 144] width 102 height 10
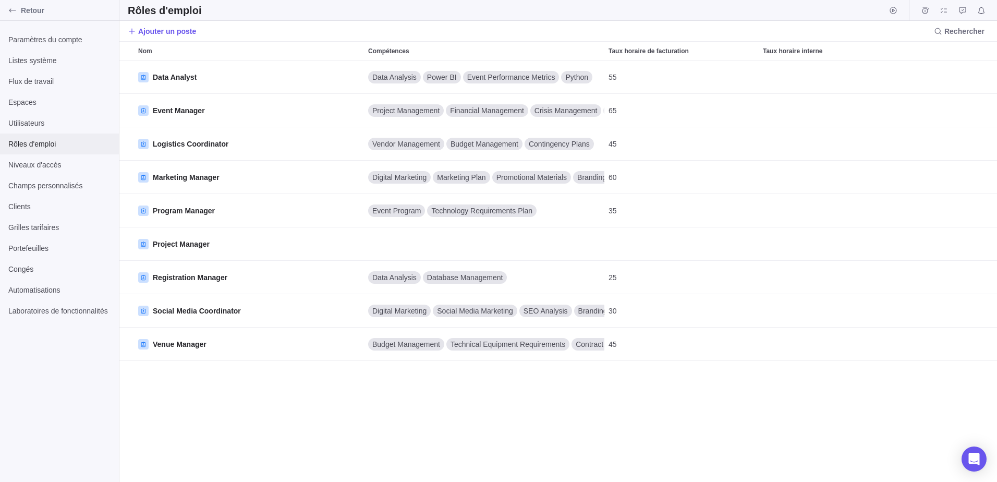
scroll to position [413, 870]
click at [30, 167] on span "Niveaux d'accès" at bounding box center [59, 165] width 102 height 10
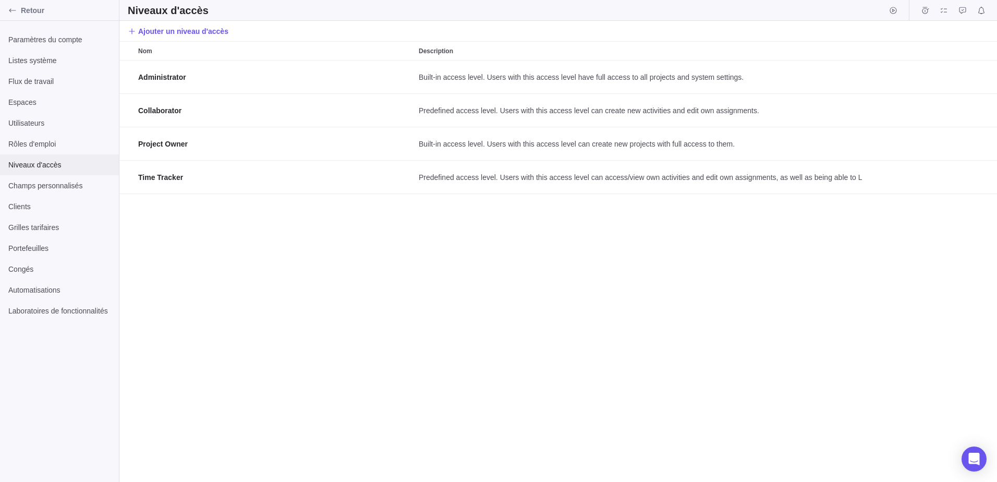
scroll to position [413, 870]
click at [33, 187] on span "Champs personnalisés" at bounding box center [59, 185] width 102 height 10
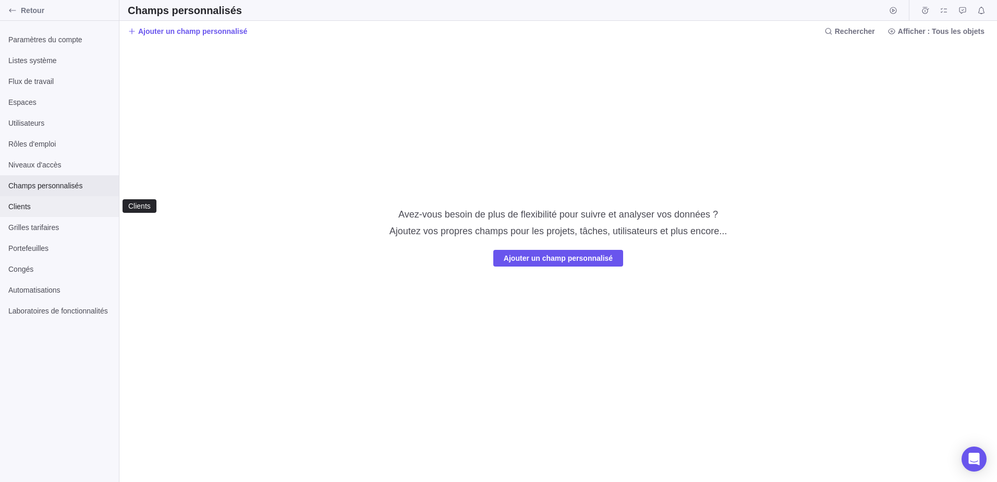
click at [26, 204] on span "Clients" at bounding box center [59, 206] width 102 height 10
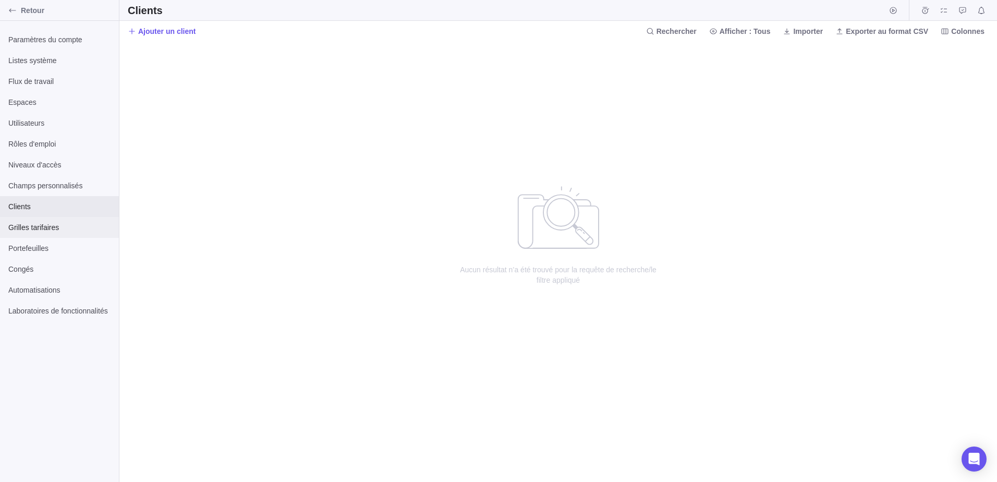
click at [31, 229] on span "Grilles tarifaires" at bounding box center [59, 227] width 102 height 10
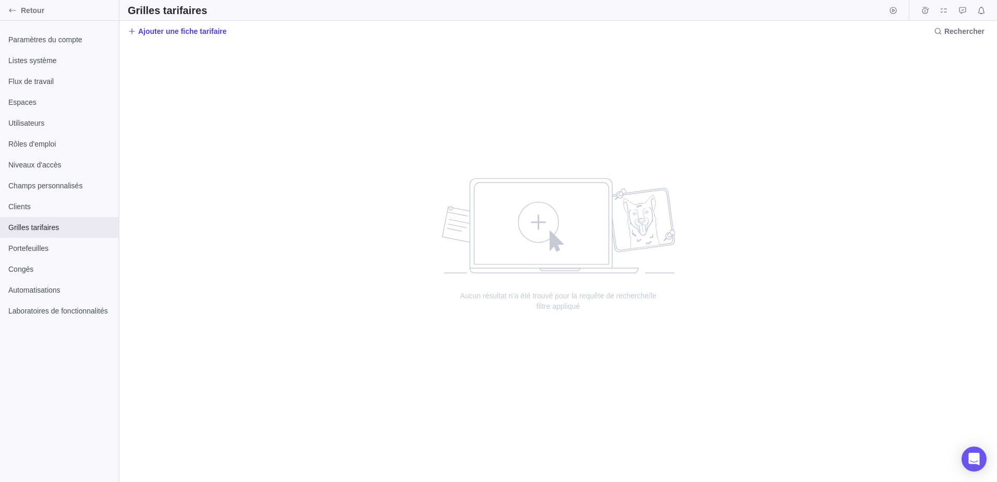
click at [148, 31] on span "Ajouter une fiche tarifaire" at bounding box center [182, 31] width 89 height 10
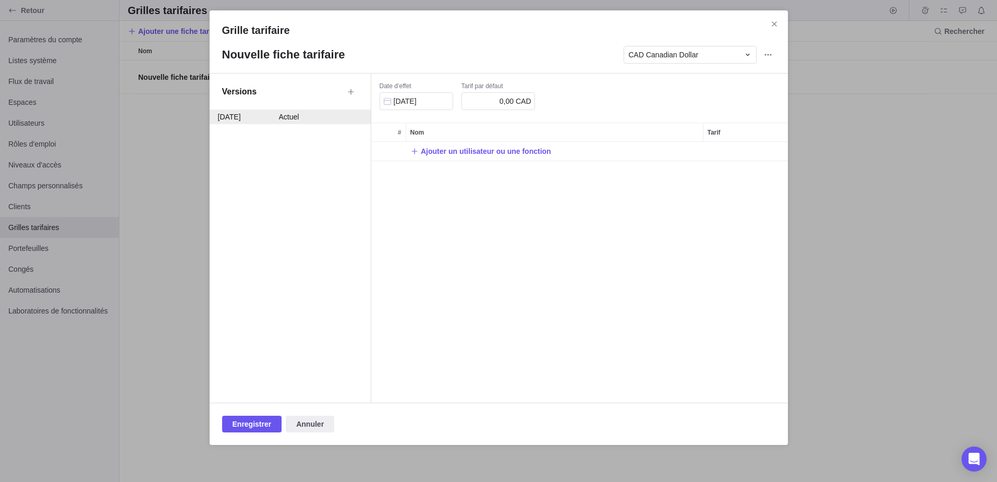
scroll to position [413, 870]
click at [772, 24] on icon "Fermer" at bounding box center [774, 24] width 8 height 8
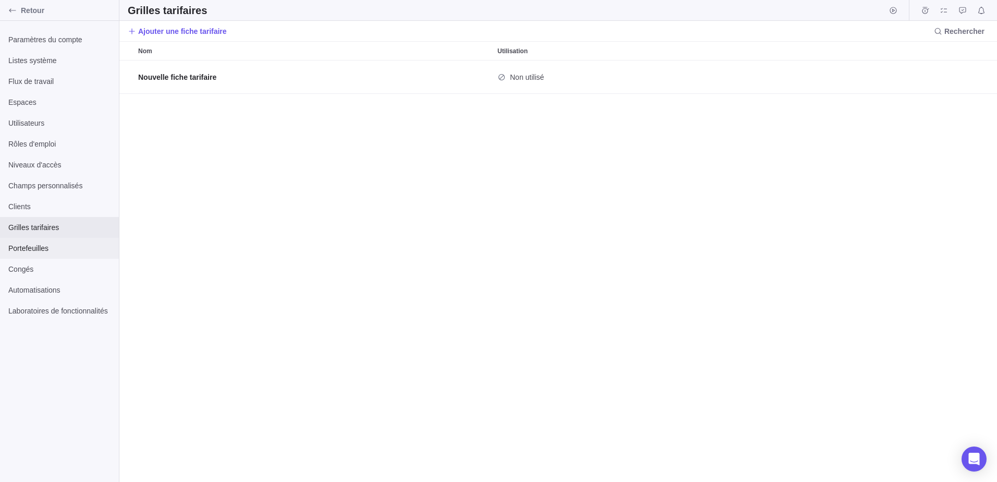
click at [9, 250] on span "Portefeuilles" at bounding box center [59, 248] width 102 height 10
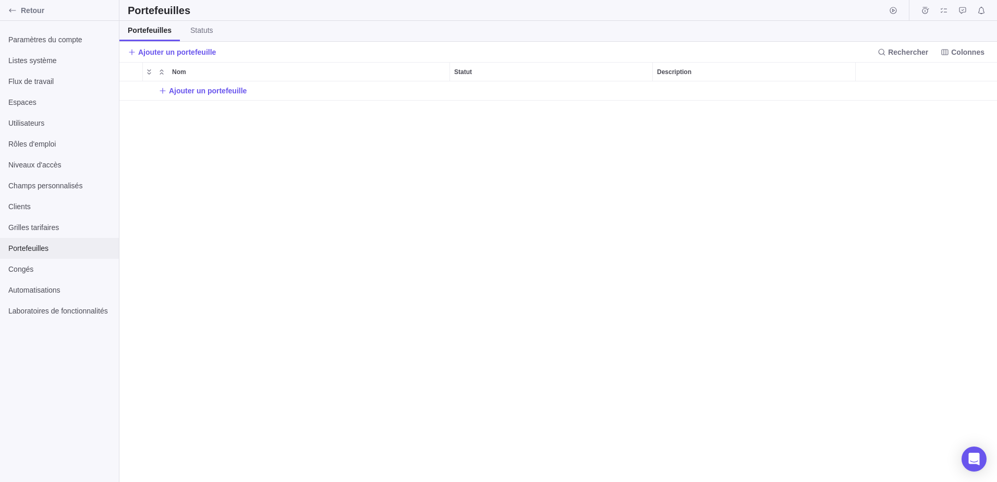
scroll to position [393, 870]
click at [42, 271] on span "Congés" at bounding box center [59, 269] width 102 height 10
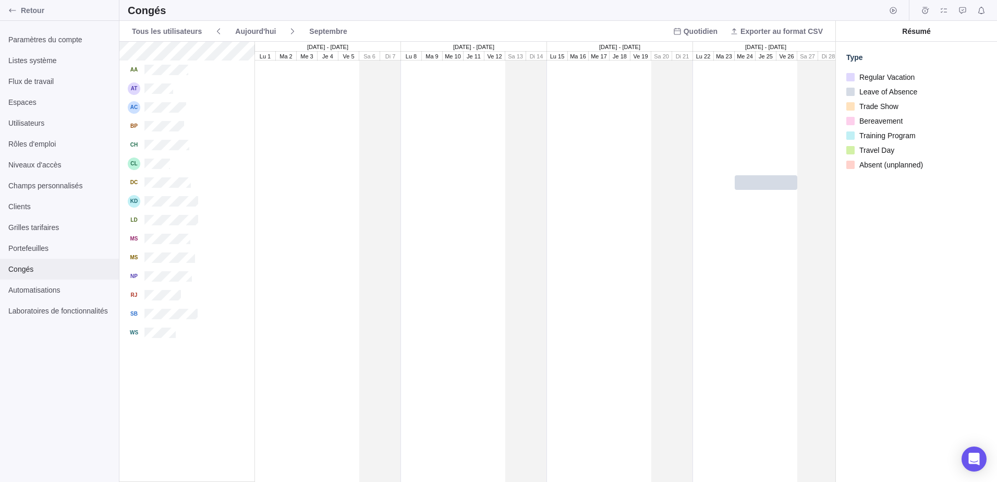
scroll to position [432, 708]
click at [880, 78] on span "Regular Vacation" at bounding box center [885, 77] width 60 height 15
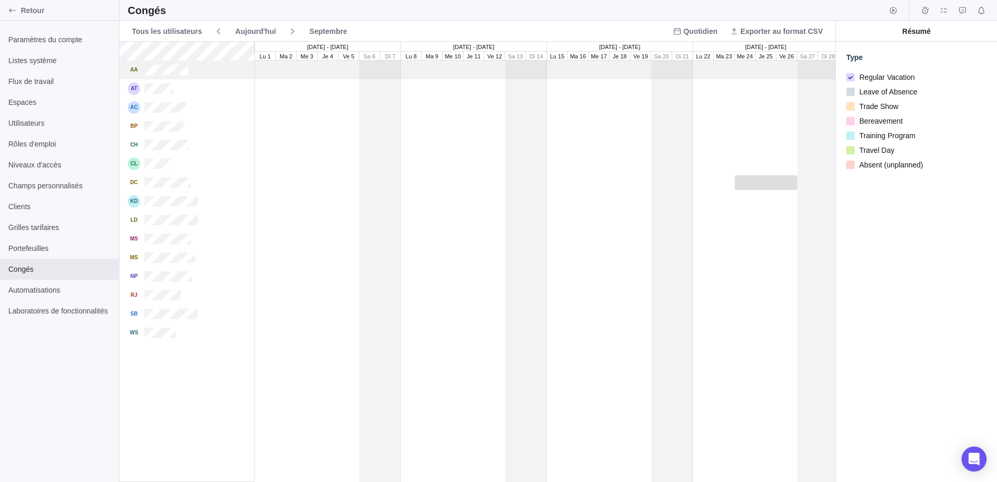
click at [859, 79] on span "Regular Vacation" at bounding box center [885, 77] width 60 height 15
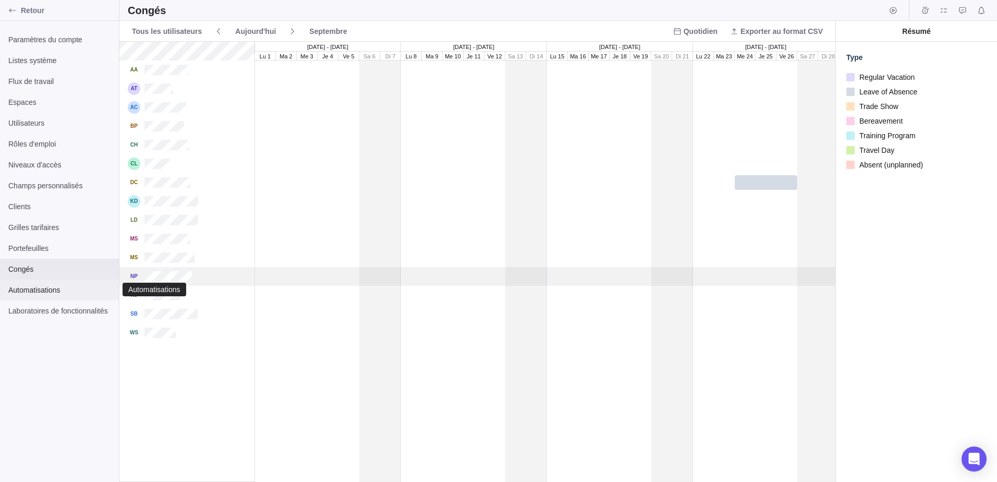
click at [32, 294] on span "Automatisations" at bounding box center [59, 290] width 102 height 10
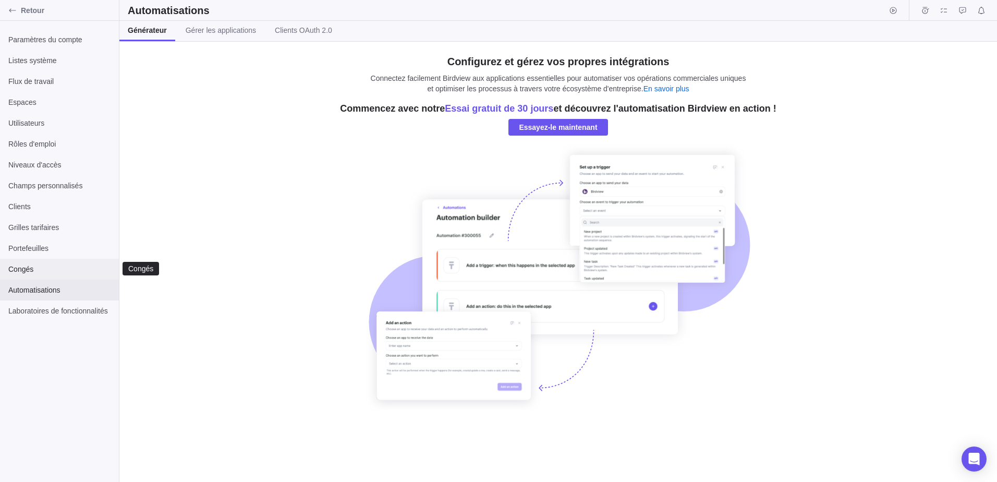
click at [11, 268] on span "Congés" at bounding box center [59, 269] width 102 height 10
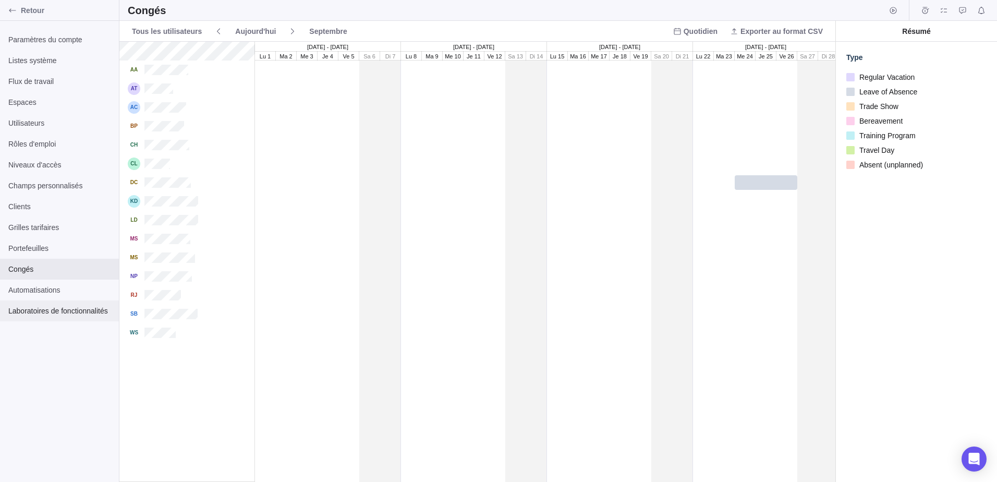
scroll to position [432, 708]
click at [12, 295] on span "Automatisations" at bounding box center [59, 290] width 102 height 10
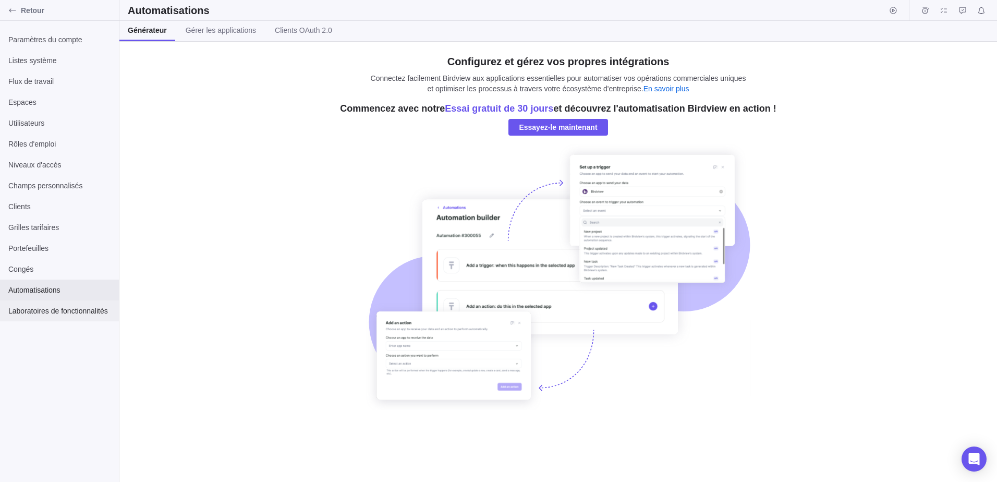
click at [22, 318] on div "Laboratoires de fonctionnalités" at bounding box center [59, 310] width 119 height 21
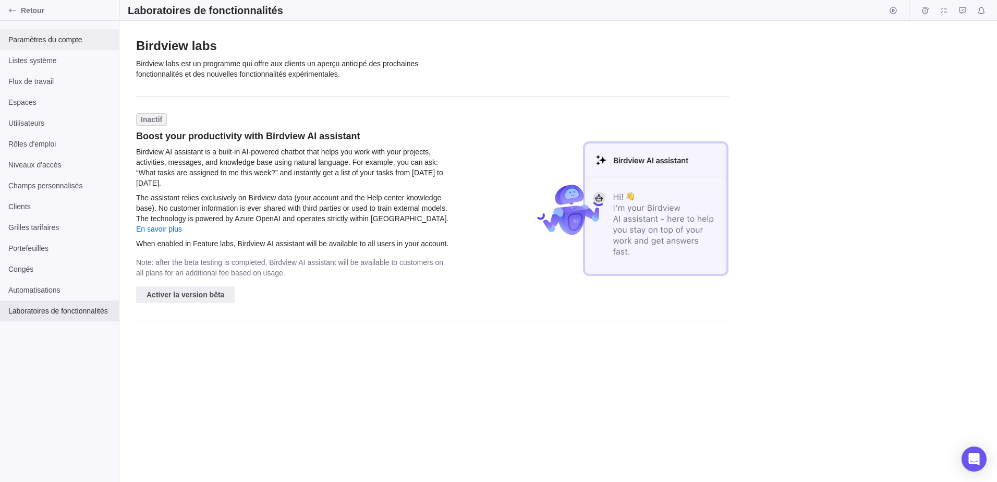
click at [45, 45] on div "Paramètres du compte" at bounding box center [59, 39] width 119 height 21
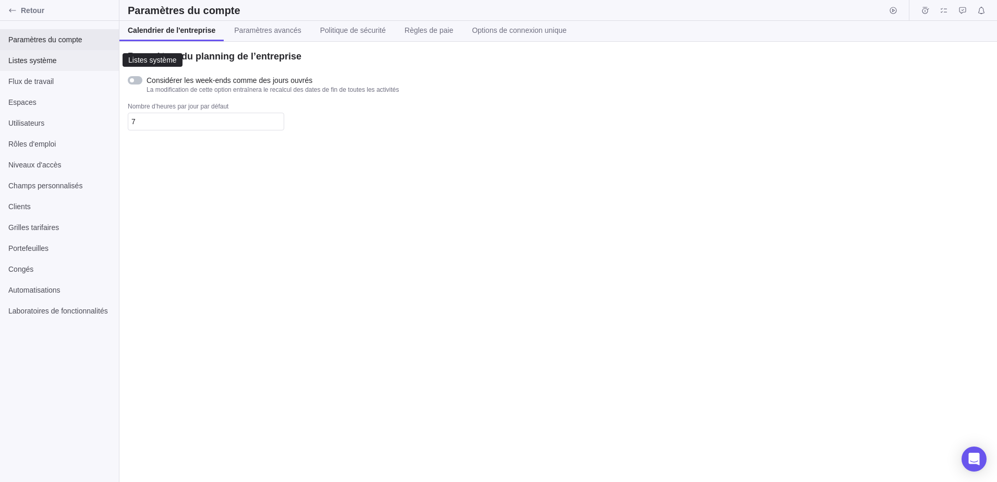
click at [26, 64] on span "Listes système" at bounding box center [59, 60] width 102 height 10
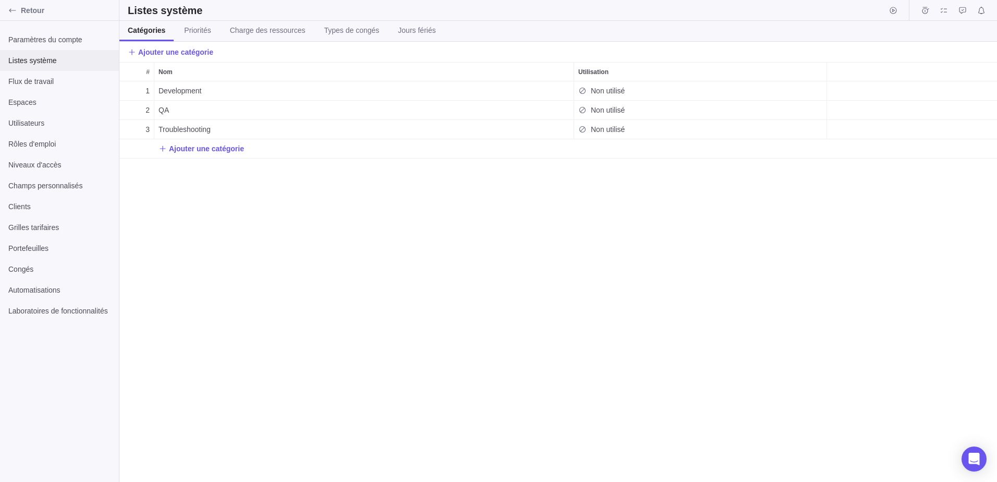
scroll to position [393, 870]
click at [30, 85] on span "Flux de travail" at bounding box center [59, 81] width 102 height 10
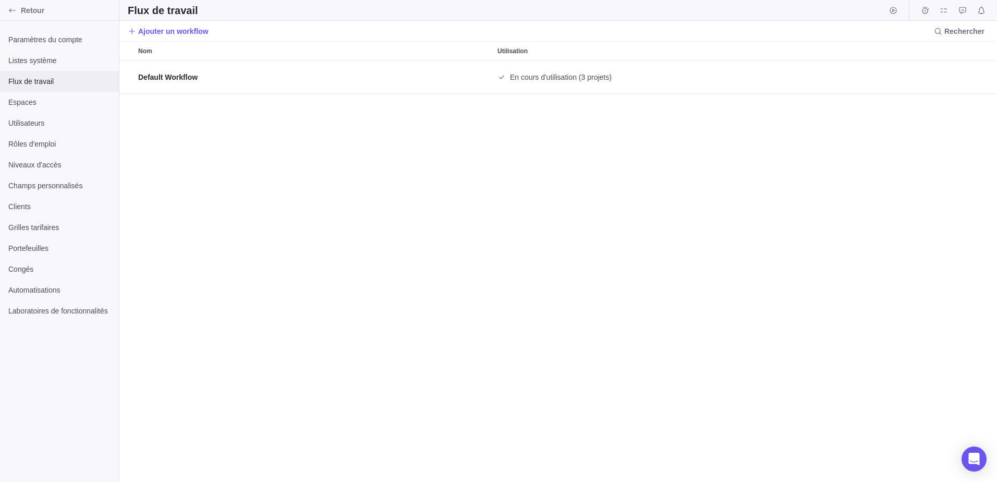
scroll to position [413, 870]
click at [30, 105] on span "Espaces" at bounding box center [59, 102] width 102 height 10
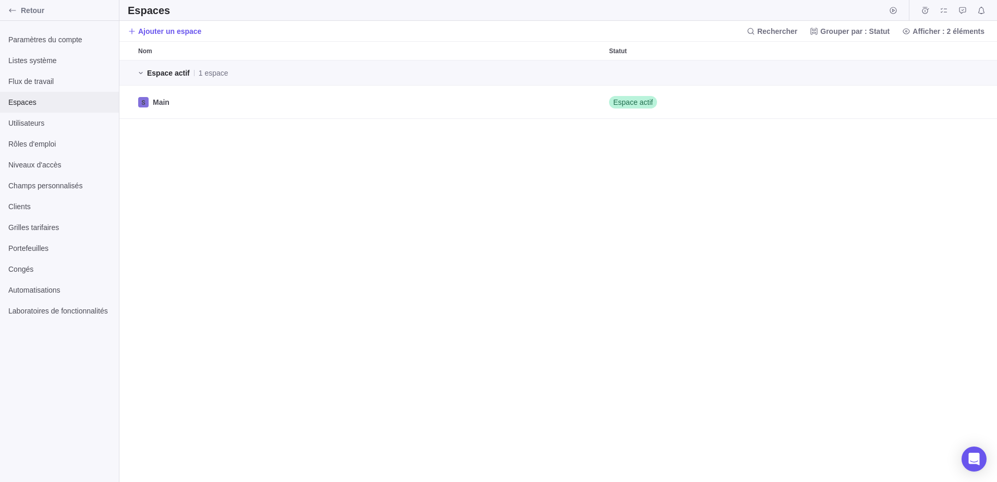
scroll to position [413, 870]
click at [29, 125] on span "Utilisateurs" at bounding box center [59, 123] width 102 height 10
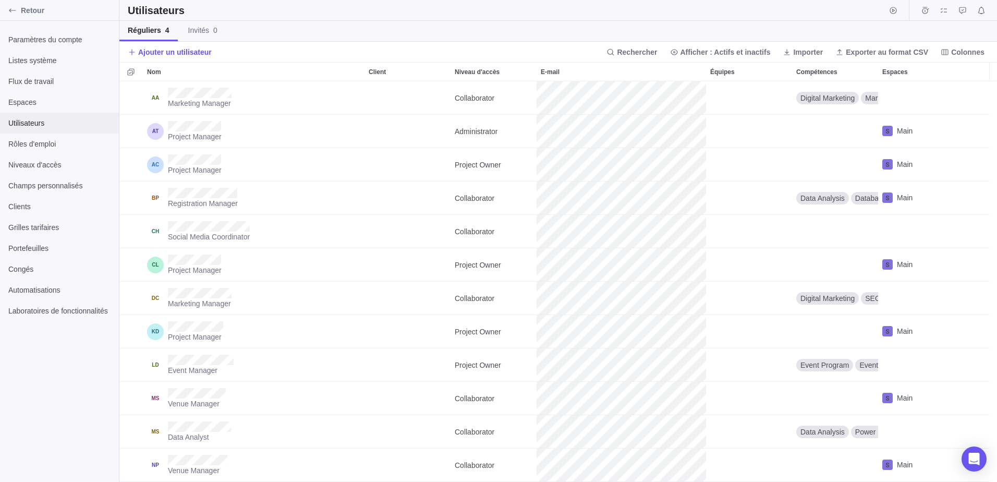
scroll to position [393, 870]
click at [33, 140] on span "Rôles d'emploi" at bounding box center [59, 144] width 102 height 10
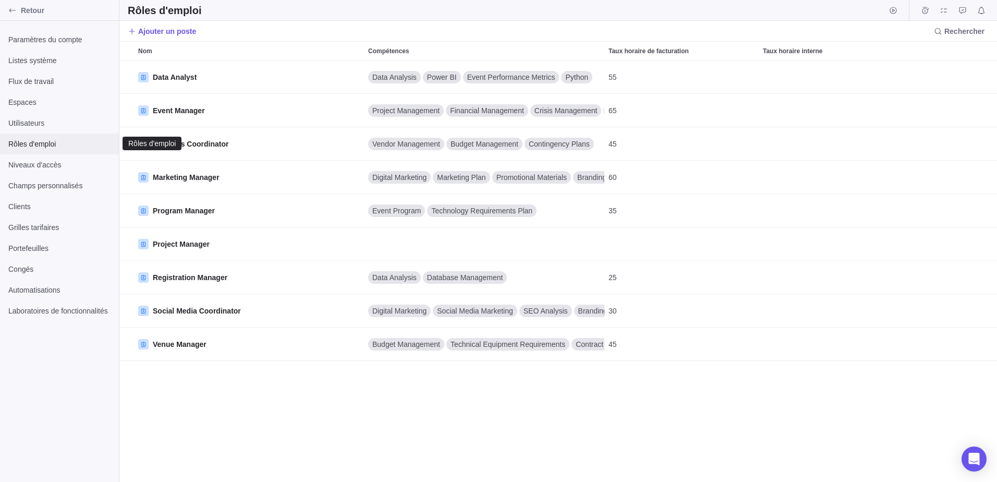
scroll to position [8, 8]
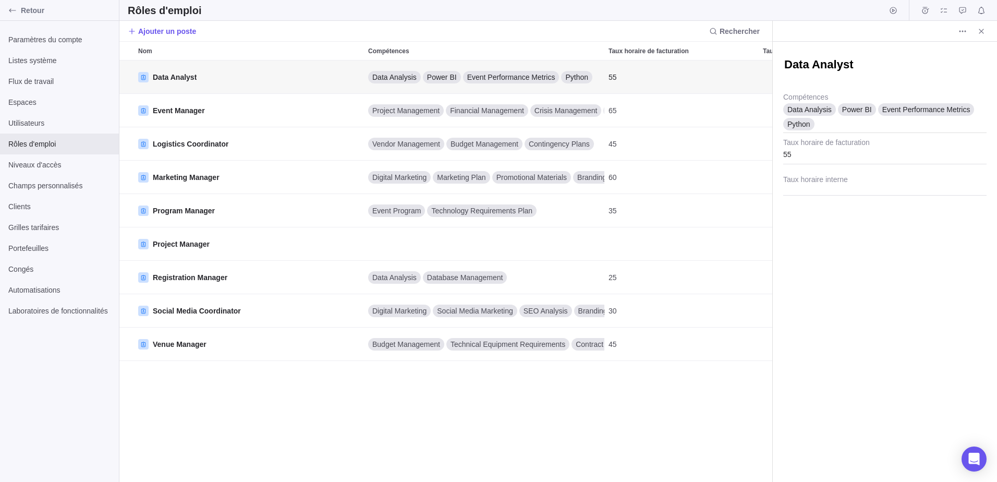
scroll to position [413, 645]
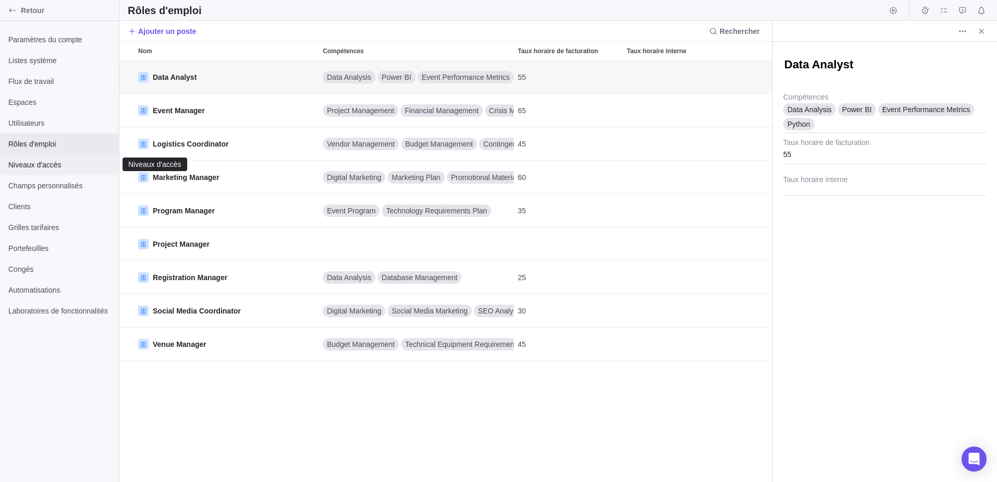
type textarea "x"
click at [32, 167] on span "Niveaux d'accès" at bounding box center [59, 165] width 102 height 10
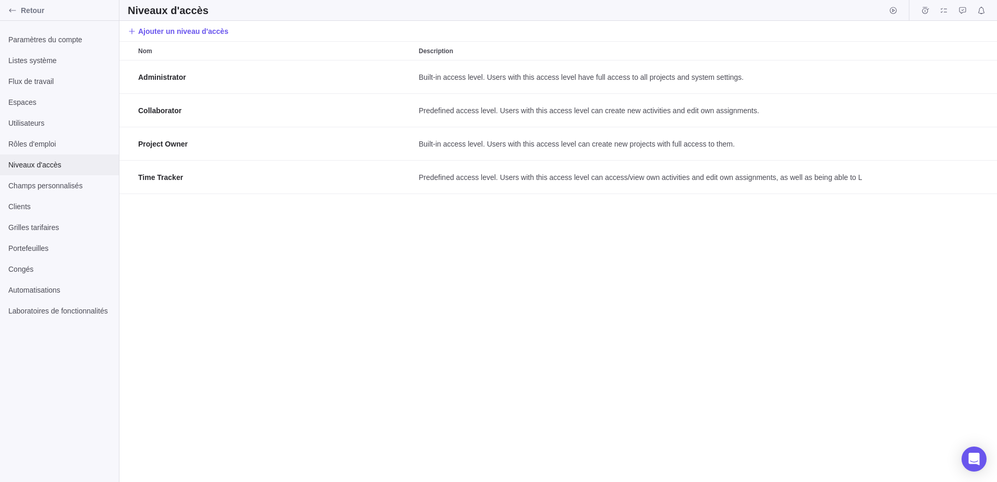
scroll to position [413, 870]
click at [40, 192] on div "Champs personnalisés" at bounding box center [59, 185] width 119 height 21
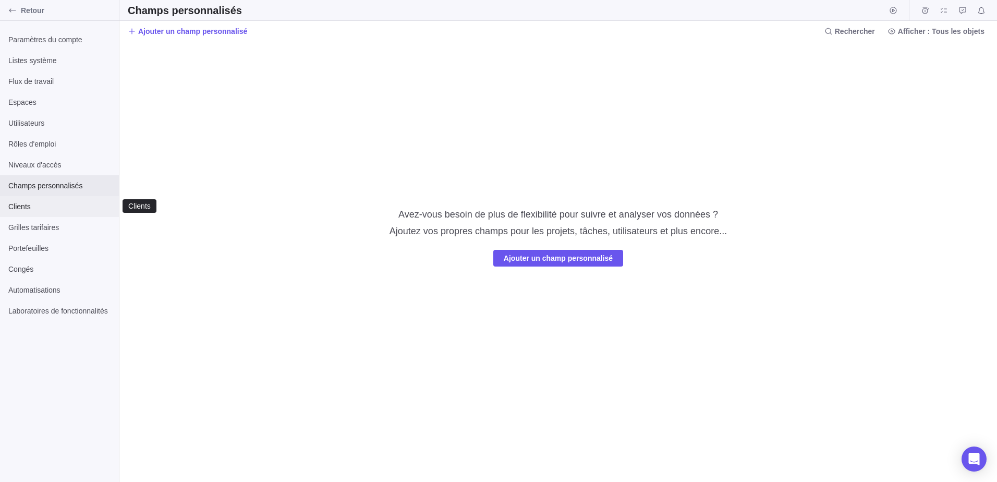
click at [33, 205] on span "Clients" at bounding box center [59, 206] width 102 height 10
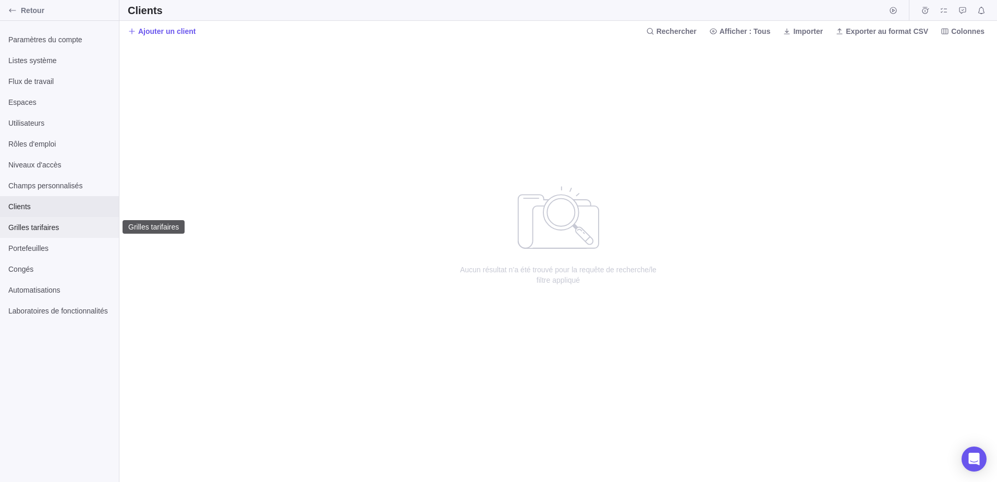
click at [31, 228] on span "Grilles tarifaires" at bounding box center [59, 227] width 102 height 10
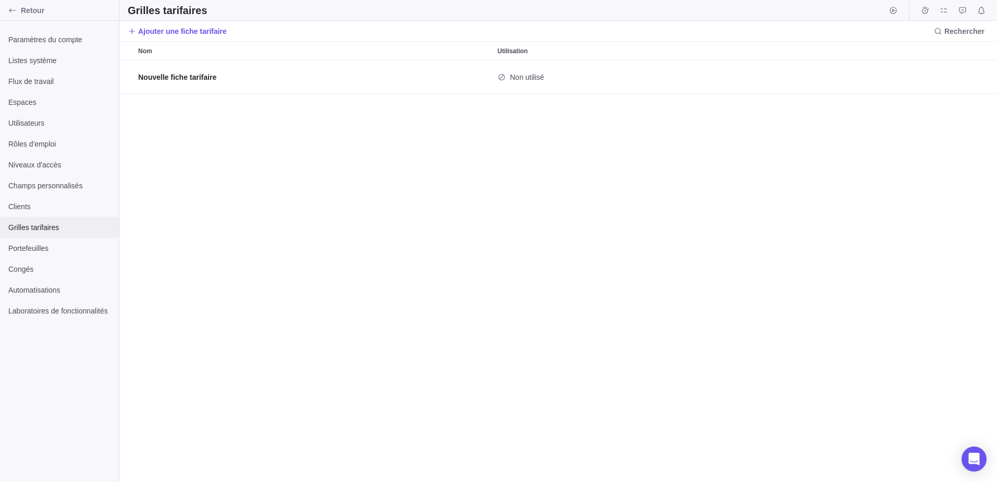
scroll to position [413, 870]
click at [29, 244] on span "Portefeuilles" at bounding box center [59, 248] width 102 height 10
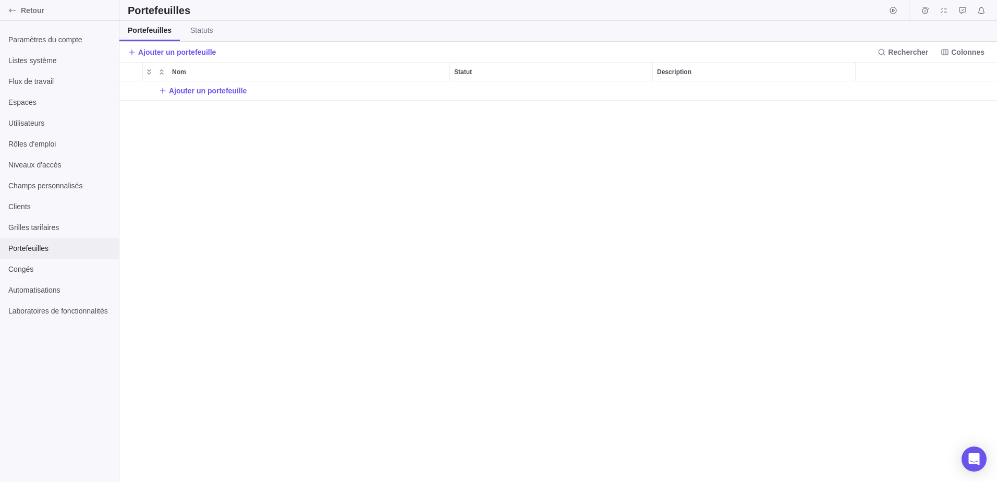
scroll to position [393, 870]
click at [30, 274] on span "Congés" at bounding box center [59, 269] width 102 height 10
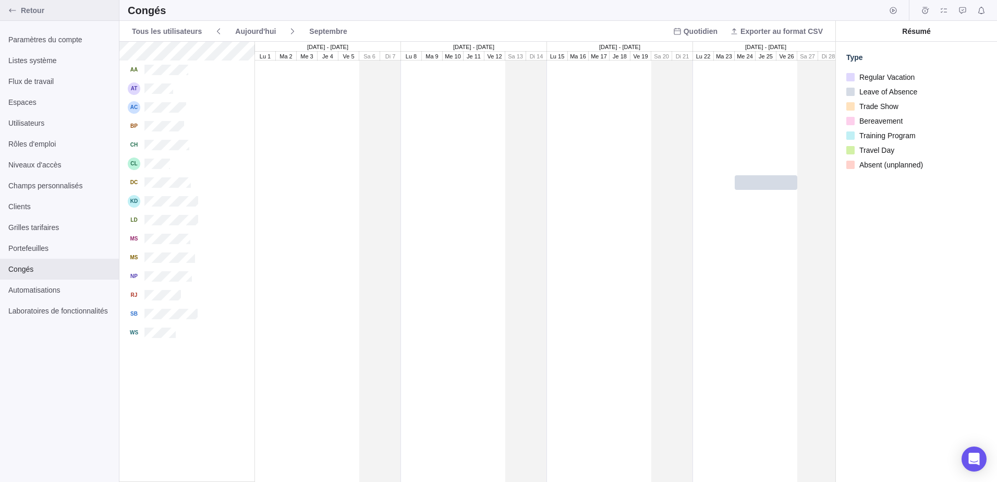
scroll to position [432, 708]
click at [19, 9] on div "Retour" at bounding box center [12, 10] width 17 height 17
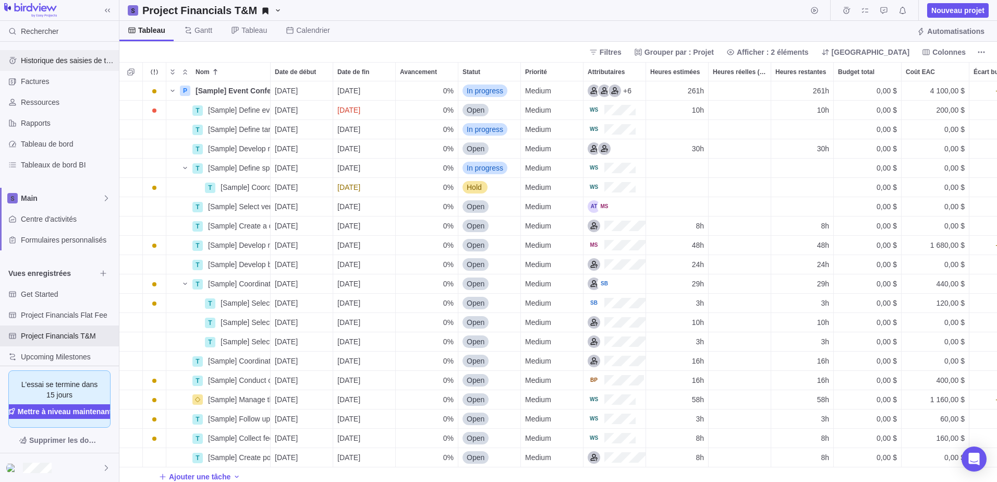
scroll to position [393, 870]
click at [148, 26] on span "Tableau" at bounding box center [151, 30] width 27 height 10
click at [68, 140] on span "Tableau de bord" at bounding box center [68, 144] width 94 height 10
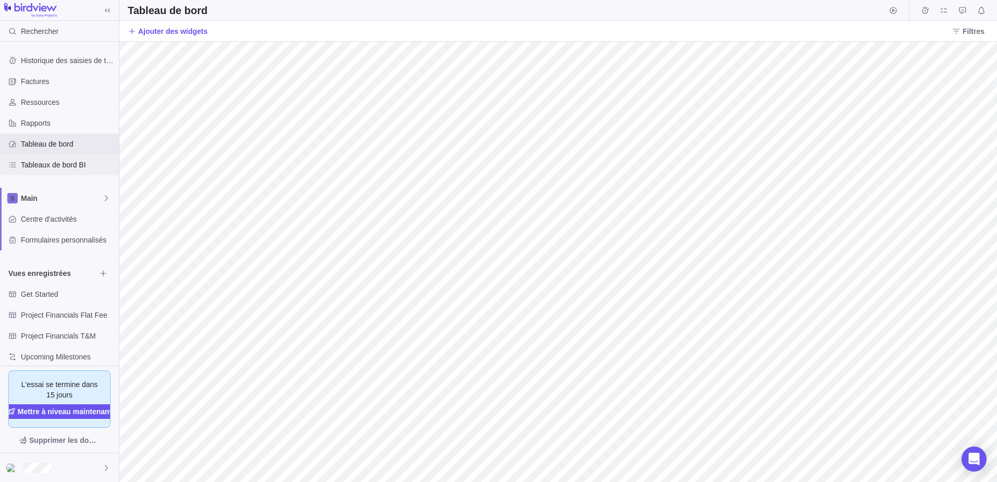
click at [53, 161] on span "Tableaux de bord BI" at bounding box center [68, 165] width 94 height 10
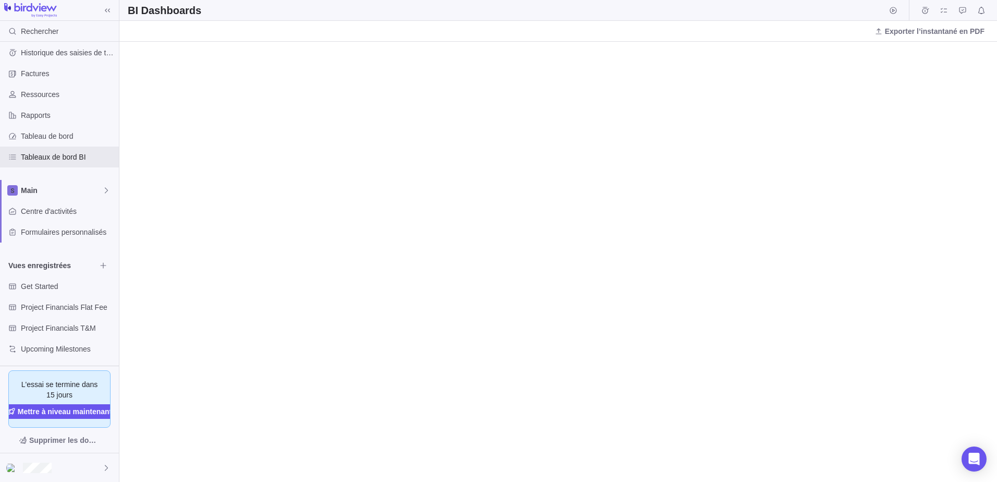
scroll to position [10, 0]
click at [67, 206] on span "Centre d'activités" at bounding box center [68, 209] width 94 height 10
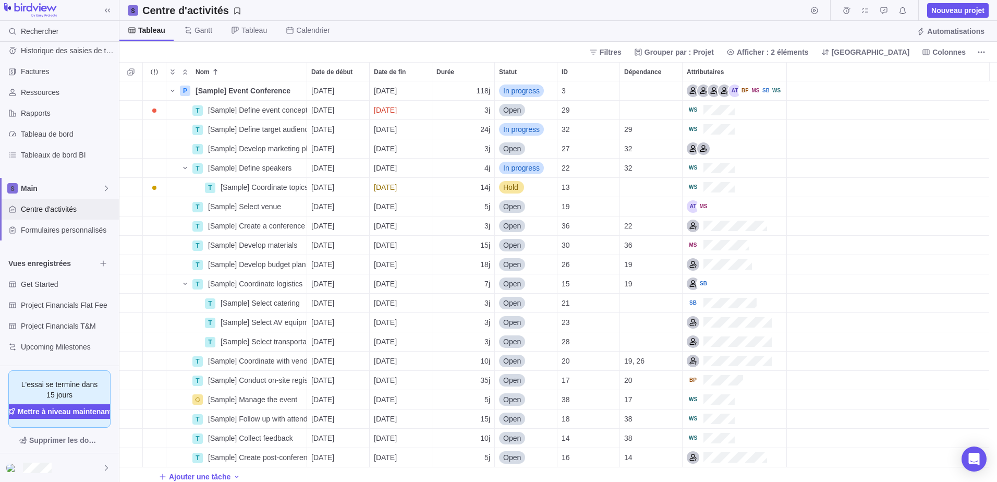
scroll to position [393, 870]
click at [56, 234] on span "Formulaires personnalisés" at bounding box center [68, 230] width 94 height 10
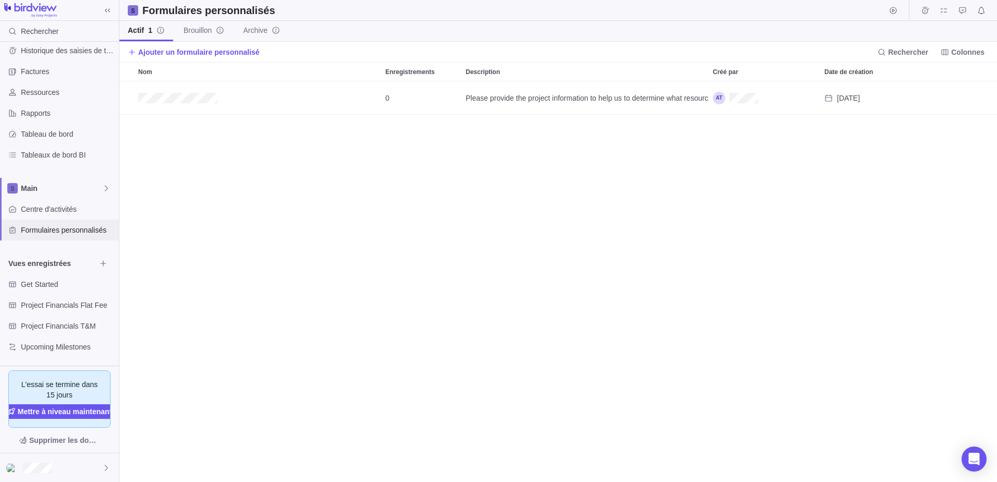
scroll to position [393, 870]
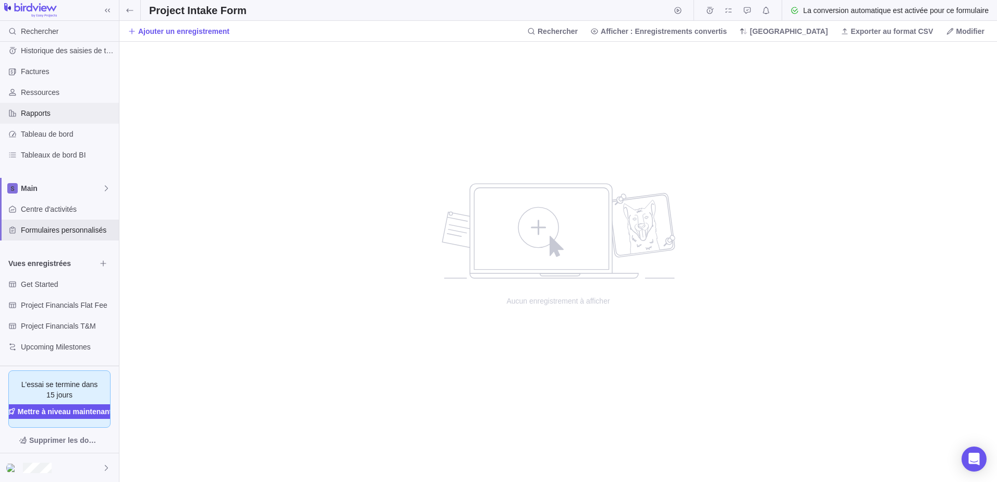
click at [48, 113] on span "Rapports" at bounding box center [68, 113] width 94 height 10
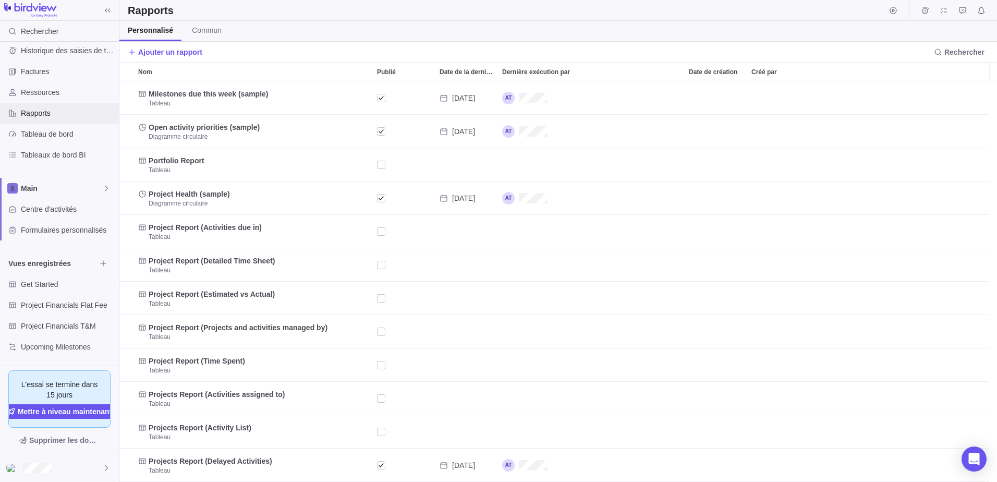
scroll to position [393, 870]
click at [45, 156] on span "Tableaux de bord BI" at bounding box center [68, 155] width 94 height 10
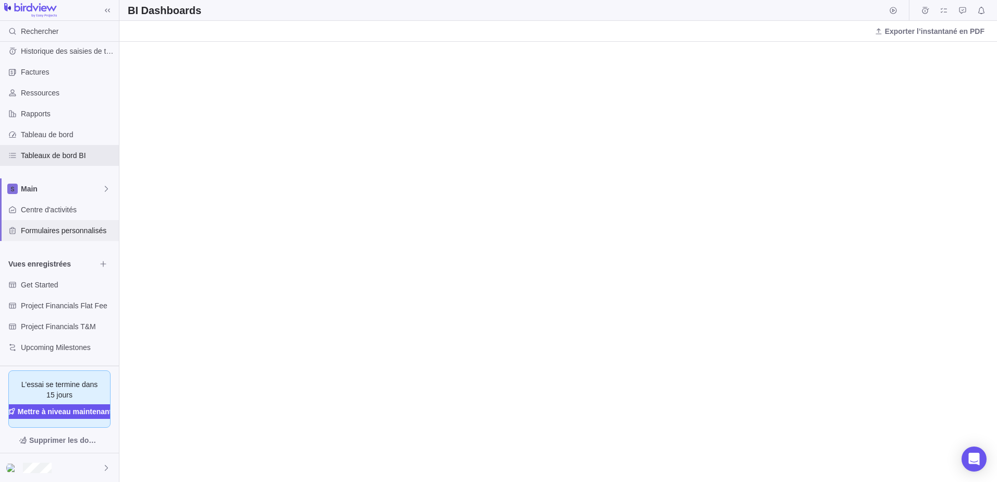
click at [68, 229] on span "Formulaires personnalisés" at bounding box center [68, 230] width 94 height 10
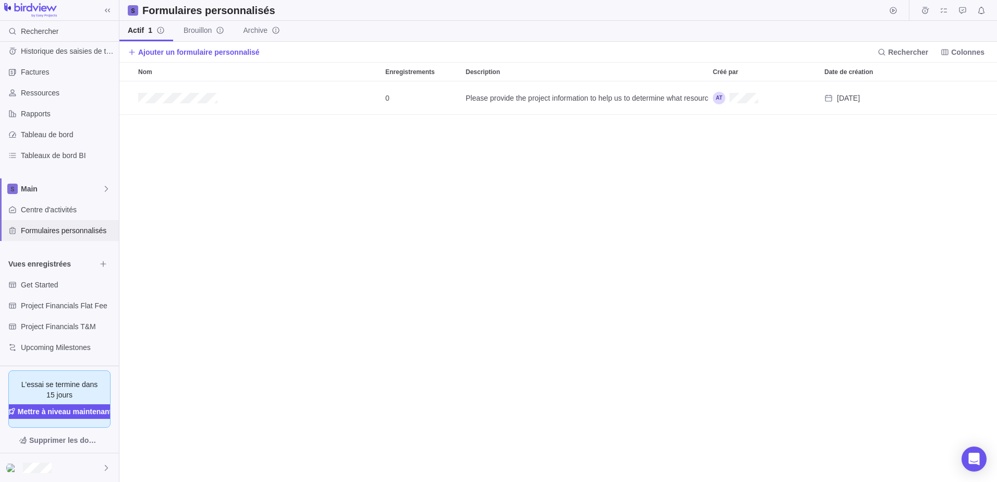
scroll to position [393, 870]
click at [55, 207] on span "Centre d'activités" at bounding box center [68, 209] width 94 height 10
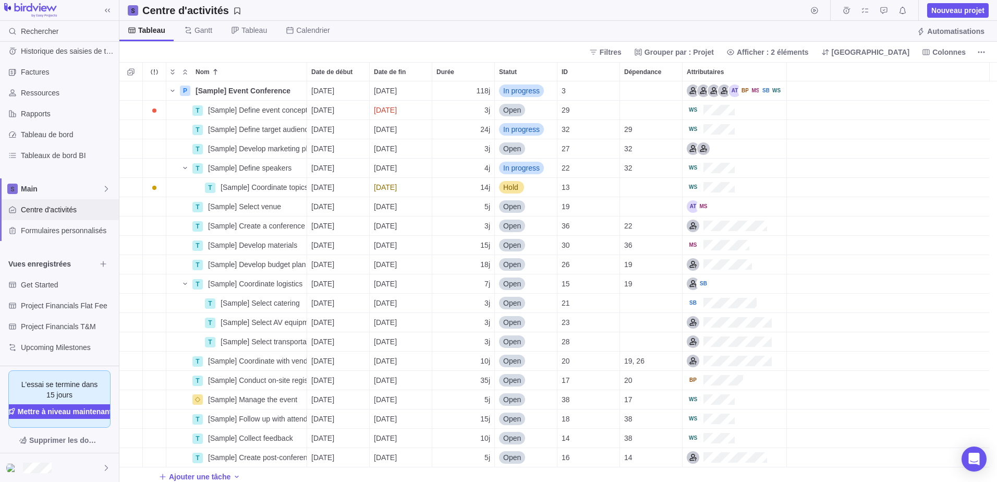
scroll to position [393, 870]
click at [73, 229] on span "Formulaires personnalisés" at bounding box center [68, 230] width 94 height 10
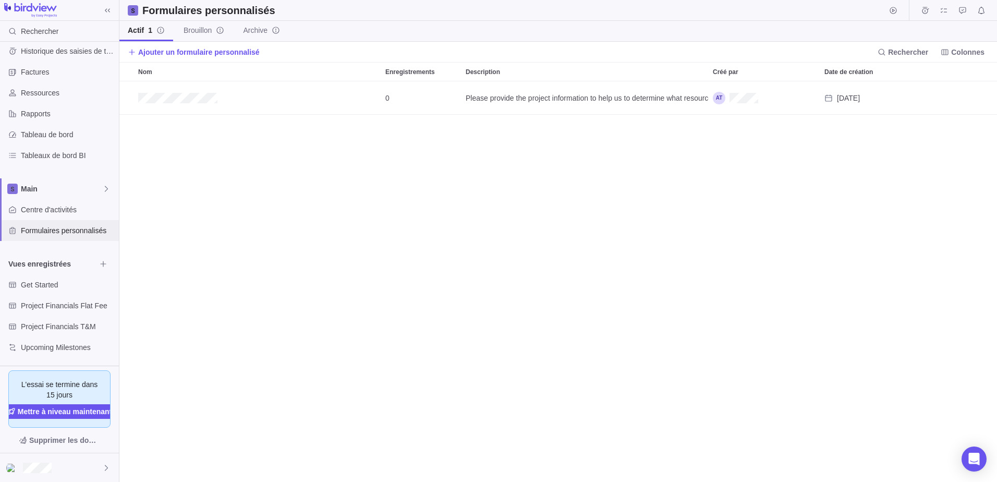
scroll to position [393, 870]
click at [189, 52] on span "Ajouter un formulaire personnalisé" at bounding box center [198, 52] width 121 height 10
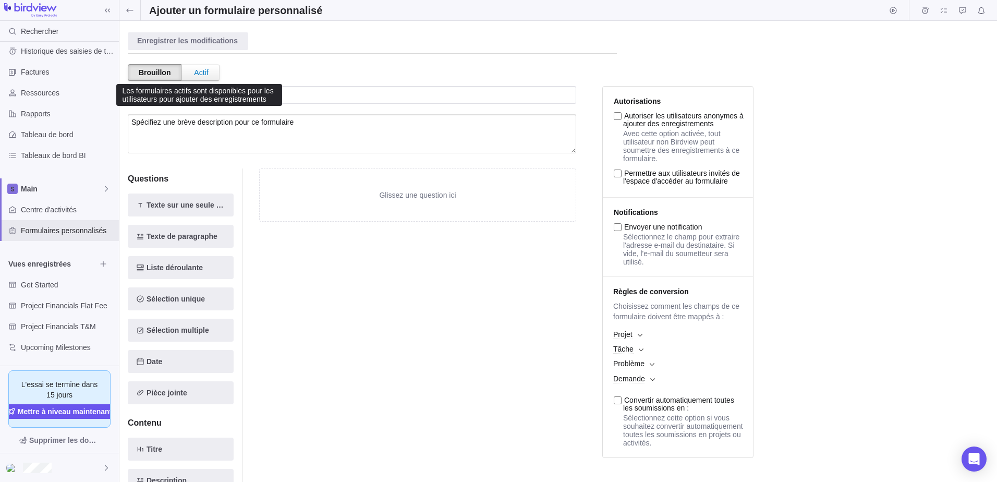
click at [208, 75] on div "Actif" at bounding box center [201, 73] width 35 height 16
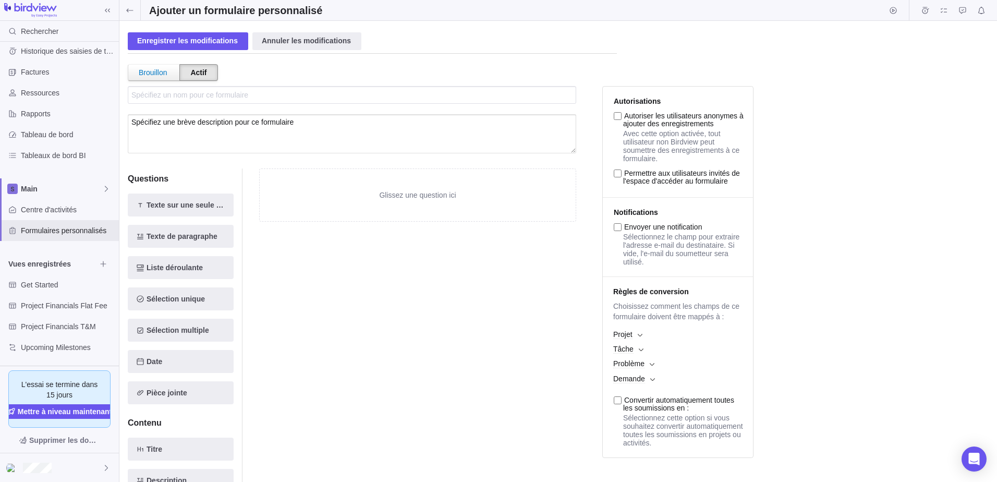
click at [153, 70] on div "Brouillon" at bounding box center [152, 73] width 49 height 16
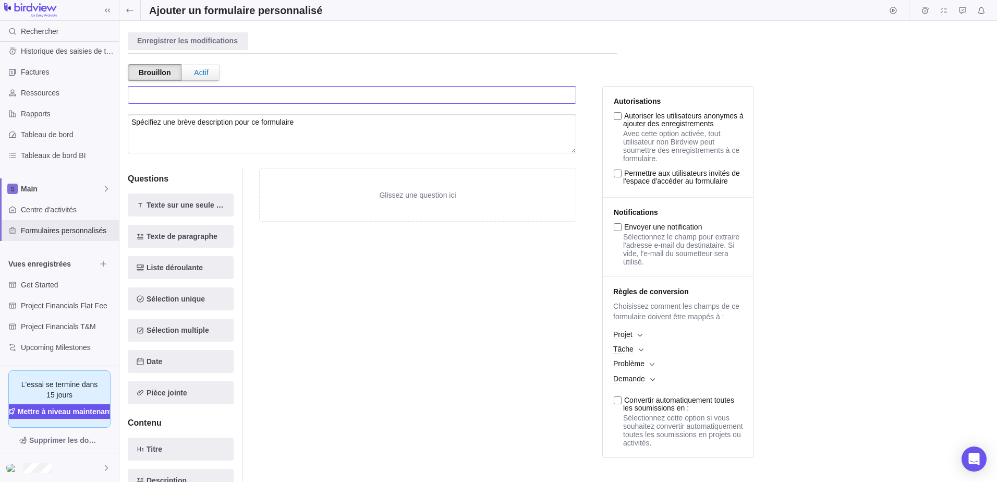
click at [195, 95] on input "text" at bounding box center [352, 95] width 448 height 18
type input "Spécifiez un nom pour ce formulaire"
click at [209, 138] on textarea at bounding box center [352, 133] width 448 height 39
type textarea "Spécifiez une brève description pour ce formulaire"
click at [638, 337] on b at bounding box center [640, 335] width 5 height 4
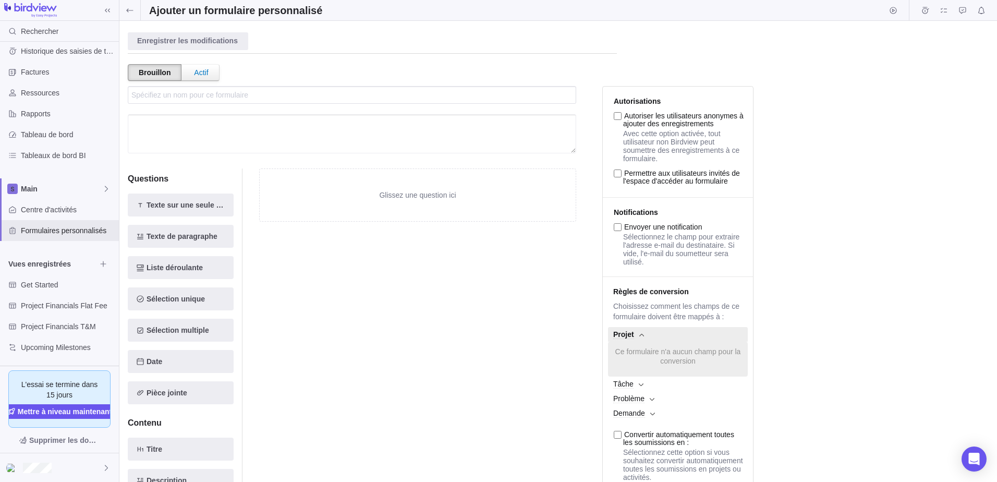
click at [291, 130] on textarea at bounding box center [352, 133] width 448 height 39
type textarea "Spécifiez une brève description pour ce formulaire"
click at [199, 206] on span "Texte sur une seule ligne" at bounding box center [181, 205] width 68 height 13
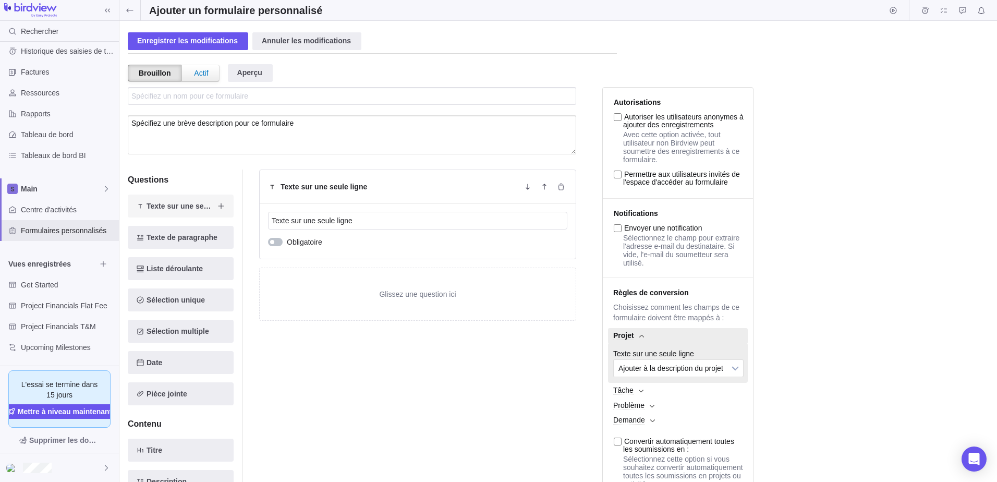
click at [219, 206] on icon "Ajouter un nouvel élément au formulaire" at bounding box center [221, 206] width 8 height 8
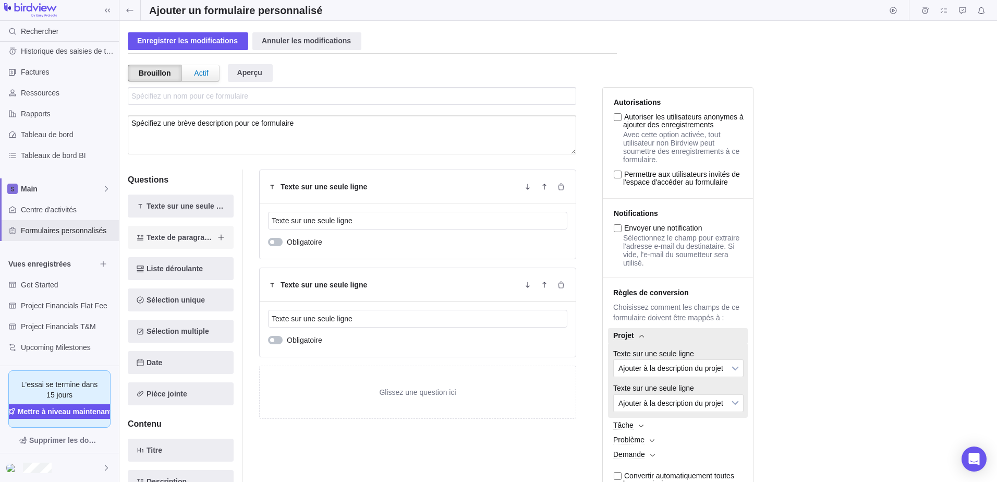
click at [192, 240] on span "Texte de paragraphe" at bounding box center [181, 237] width 68 height 13
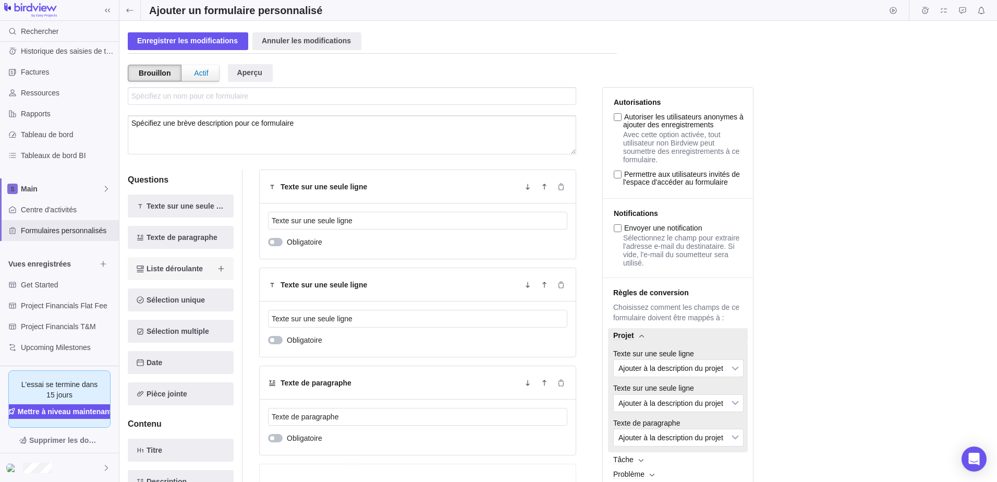
click at [173, 269] on span "Liste déroulante" at bounding box center [175, 268] width 56 height 13
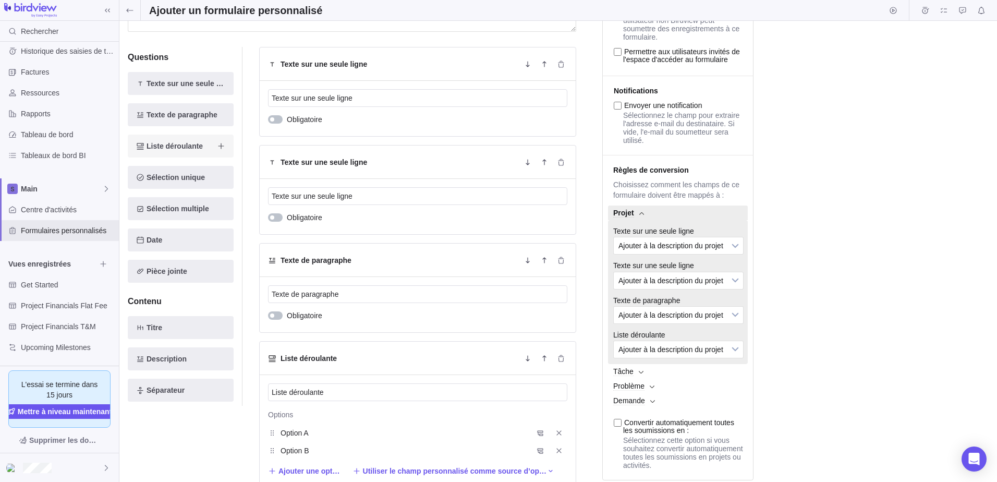
scroll to position [149, 0]
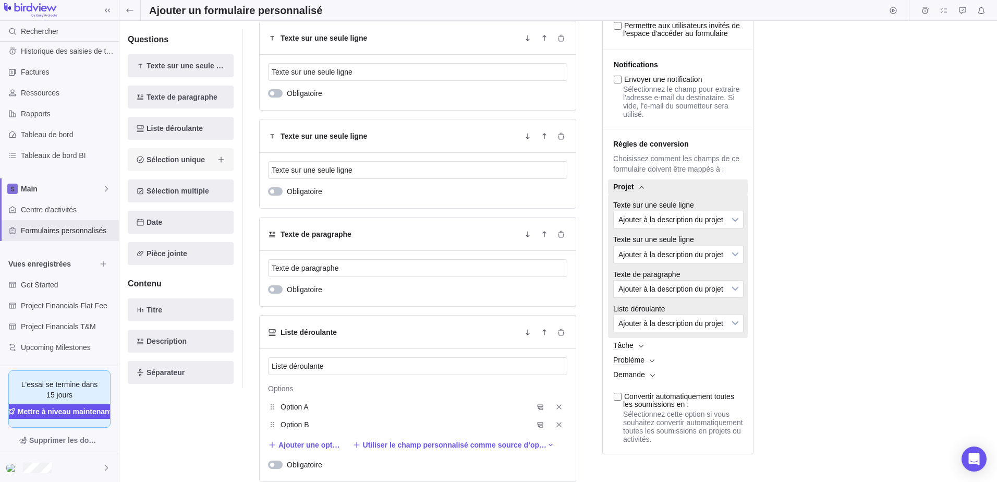
click at [186, 162] on span "Sélection unique" at bounding box center [176, 159] width 58 height 13
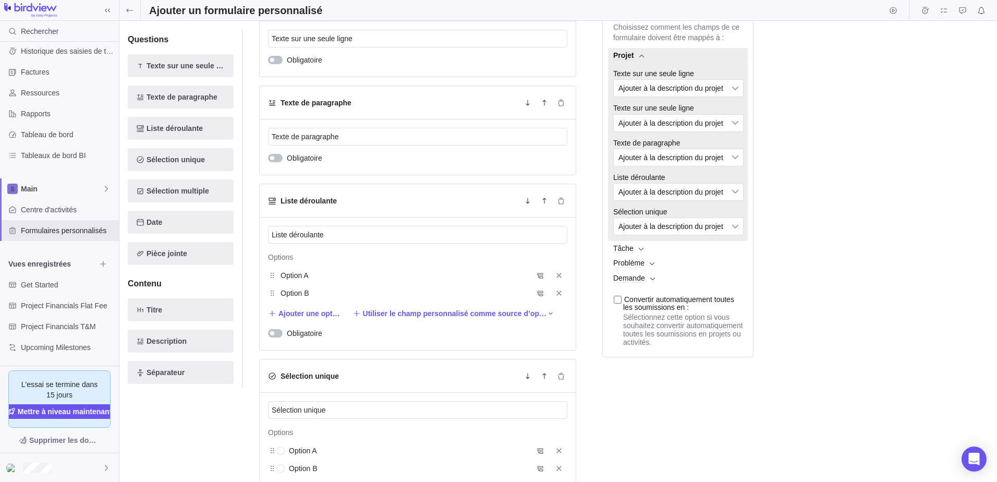
scroll to position [324, 0]
